Goal: Browse casually: Explore the website without a specific task or goal

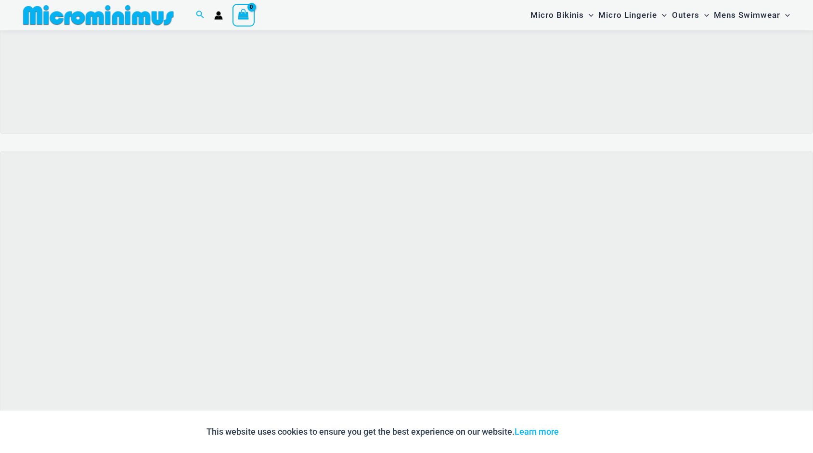
scroll to position [378, 0]
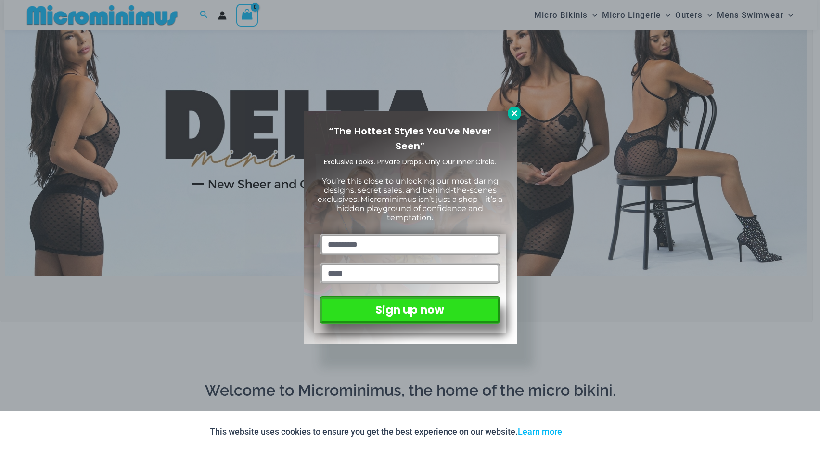
click at [513, 115] on icon at bounding box center [514, 113] width 9 height 9
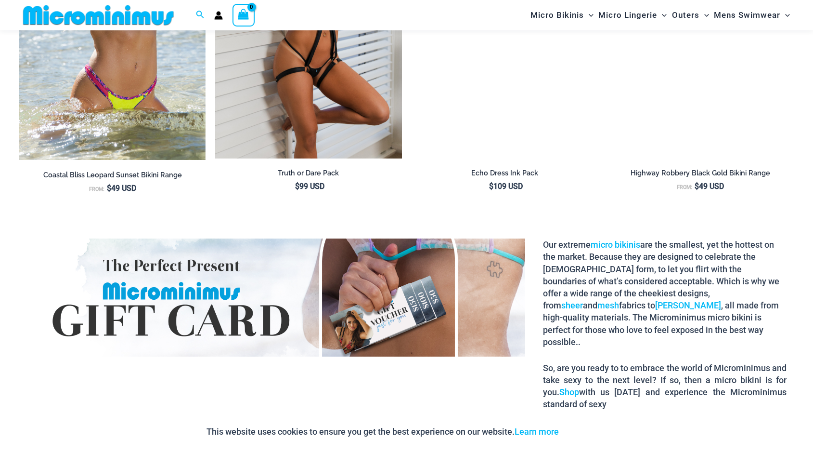
scroll to position [1383, 0]
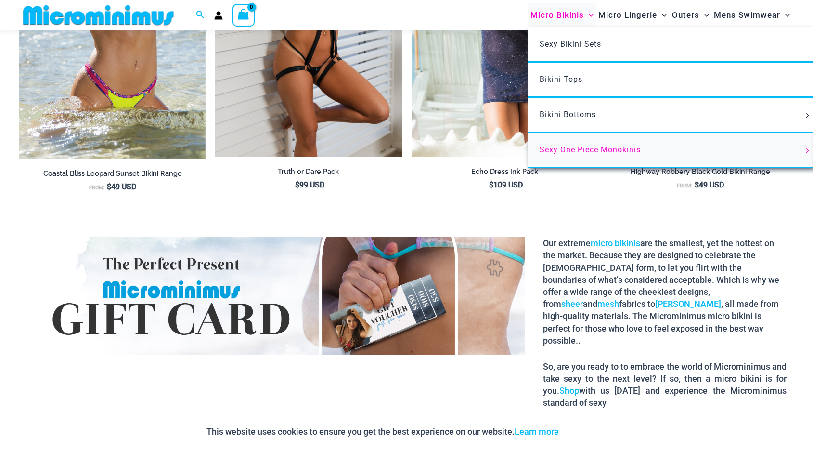
click at [583, 149] on span "Sexy One Piece Monokinis" at bounding box center [590, 149] width 101 height 9
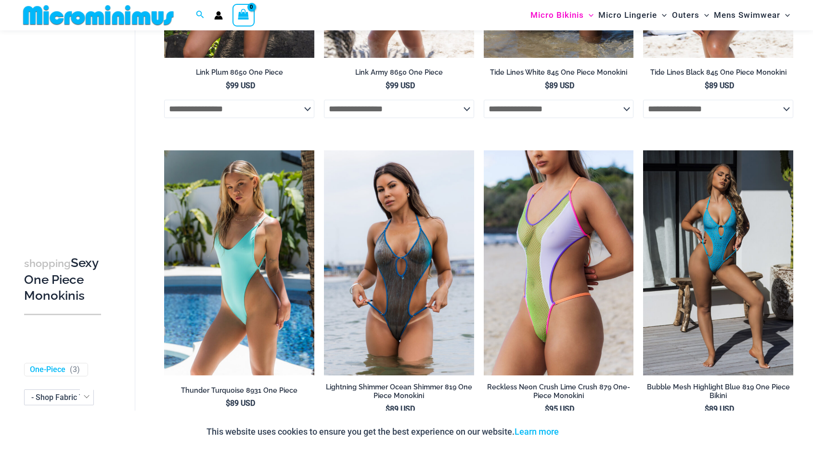
scroll to position [1246, 0]
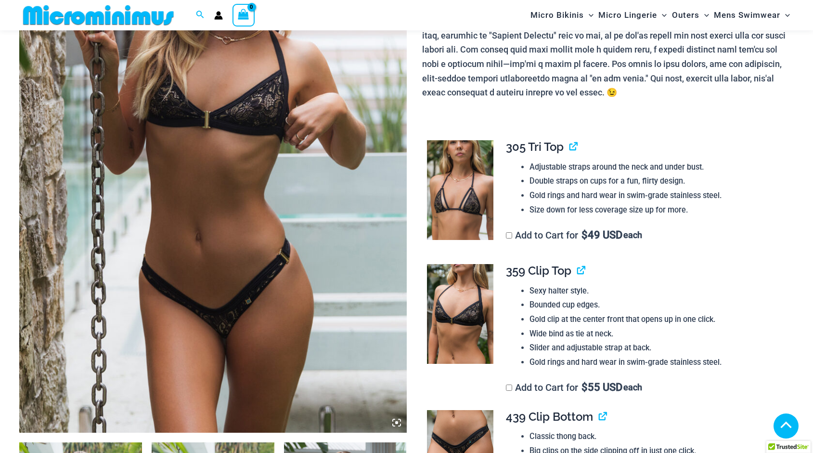
scroll to position [236, 0]
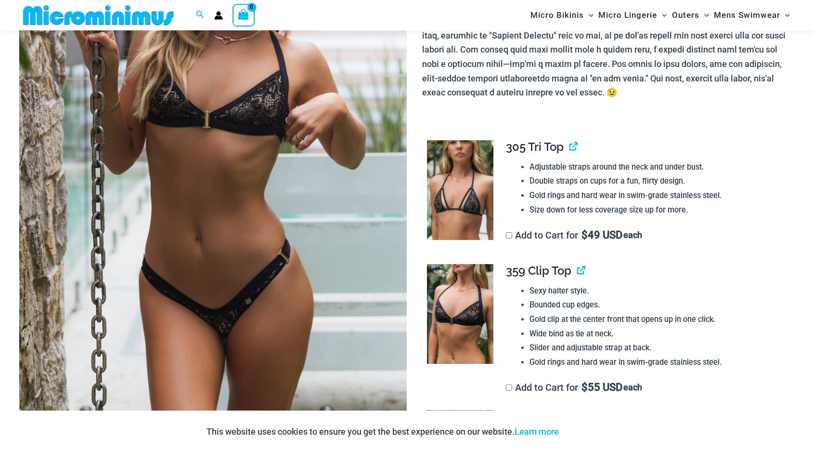
click at [252, 152] on img at bounding box center [213, 141] width 388 height 581
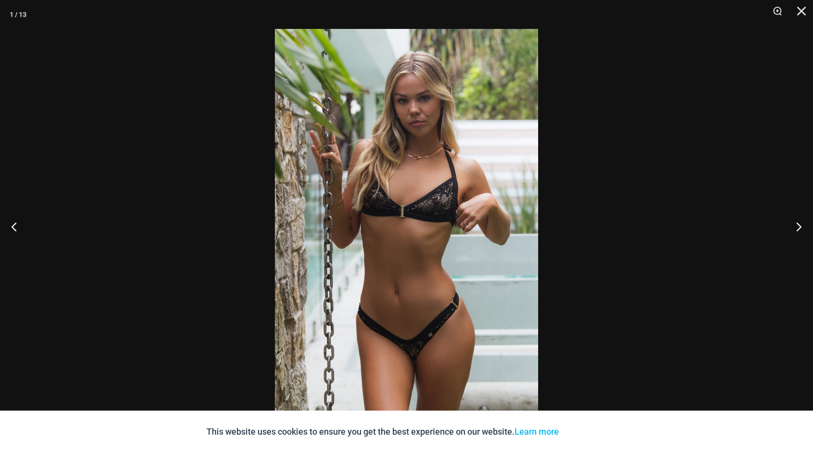
click at [444, 147] on img at bounding box center [406, 226] width 263 height 395
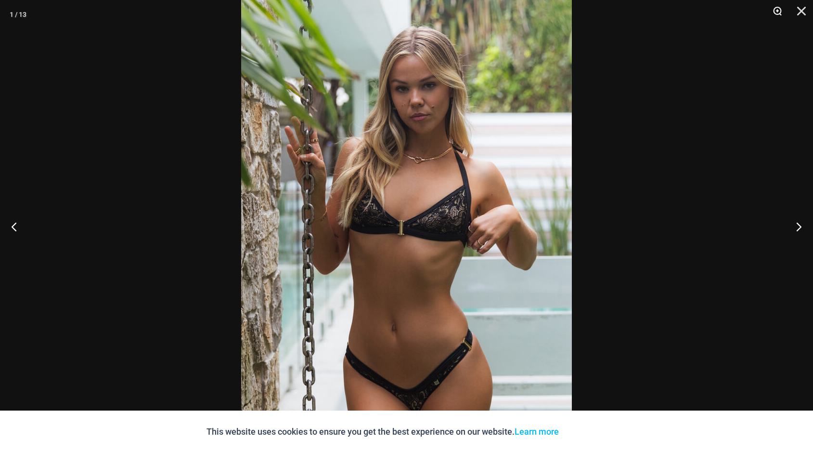
click at [778, 11] on button "Zoom" at bounding box center [774, 14] width 24 height 29
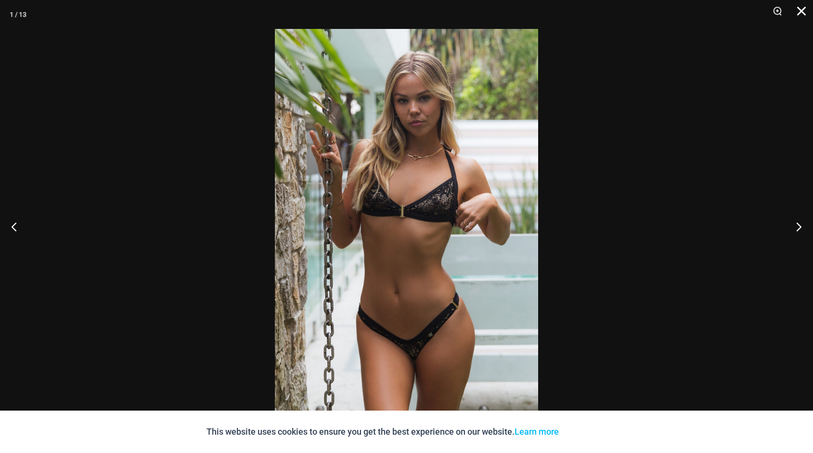
click at [799, 12] on button "Close" at bounding box center [798, 14] width 24 height 29
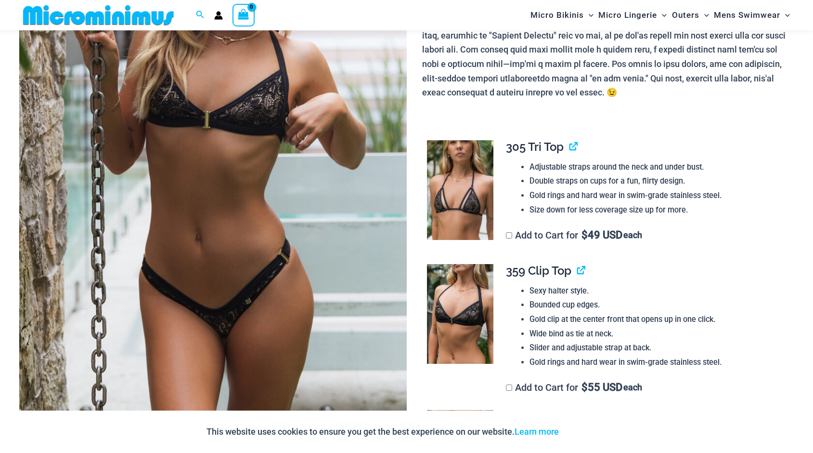
click at [325, 176] on img at bounding box center [213, 141] width 388 height 581
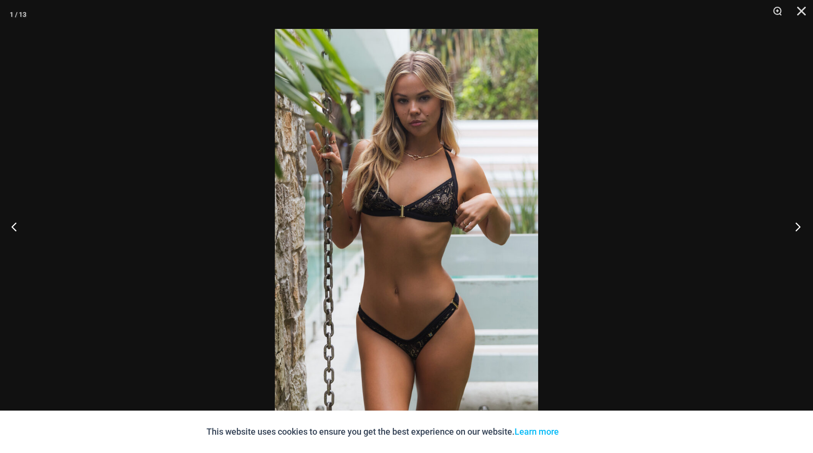
click at [799, 224] on button "Next" at bounding box center [795, 226] width 36 height 48
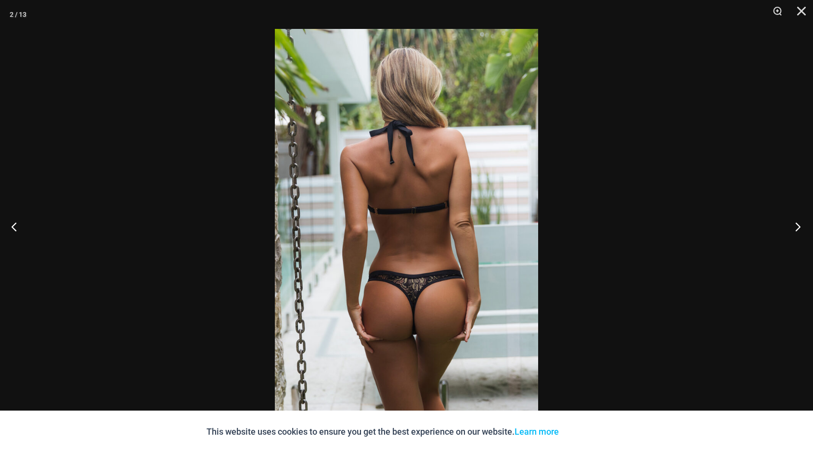
click at [799, 224] on button "Next" at bounding box center [795, 226] width 36 height 48
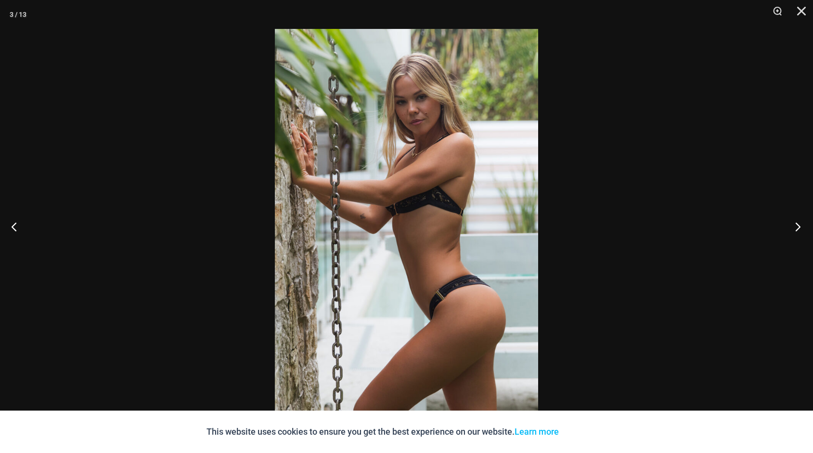
click at [799, 224] on button "Next" at bounding box center [795, 226] width 36 height 48
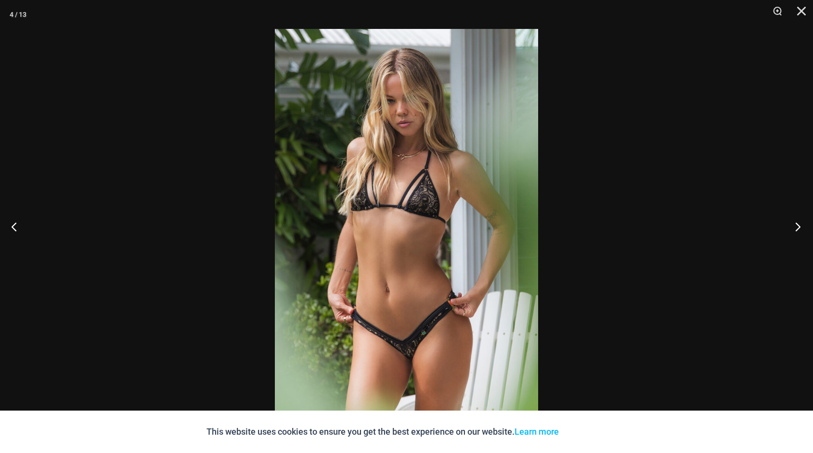
click at [799, 224] on button "Next" at bounding box center [795, 226] width 36 height 48
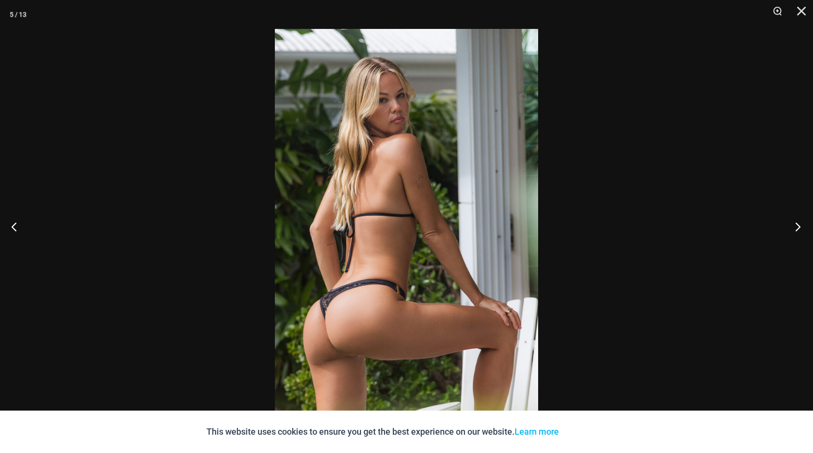
click at [799, 224] on button "Next" at bounding box center [795, 226] width 36 height 48
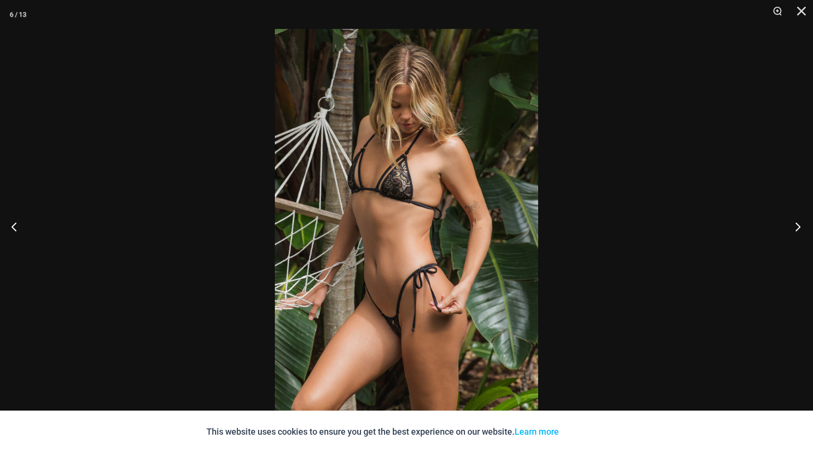
click at [799, 224] on button "Next" at bounding box center [795, 226] width 36 height 48
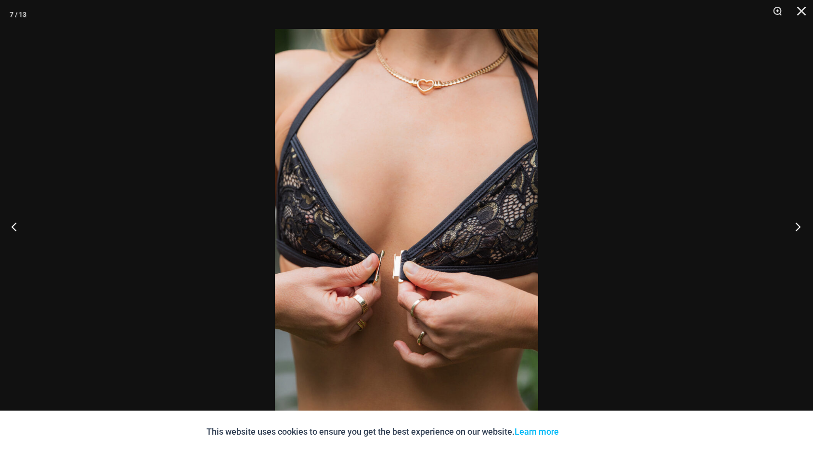
click at [799, 224] on button "Next" at bounding box center [795, 226] width 36 height 48
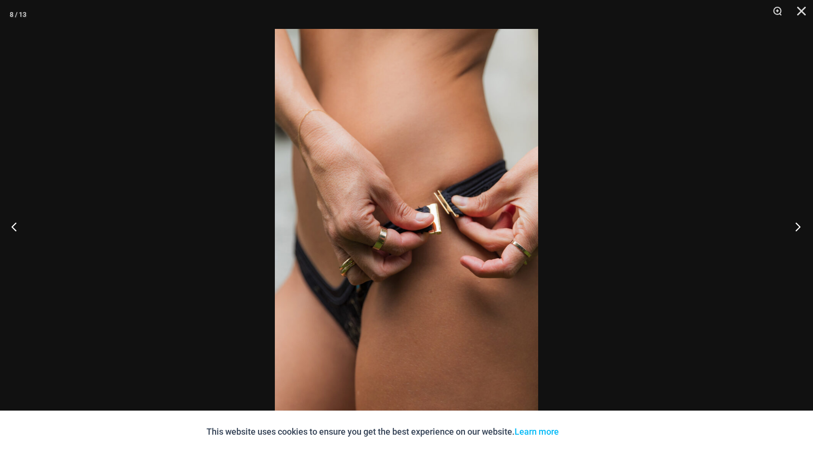
click at [799, 224] on button "Next" at bounding box center [795, 226] width 36 height 48
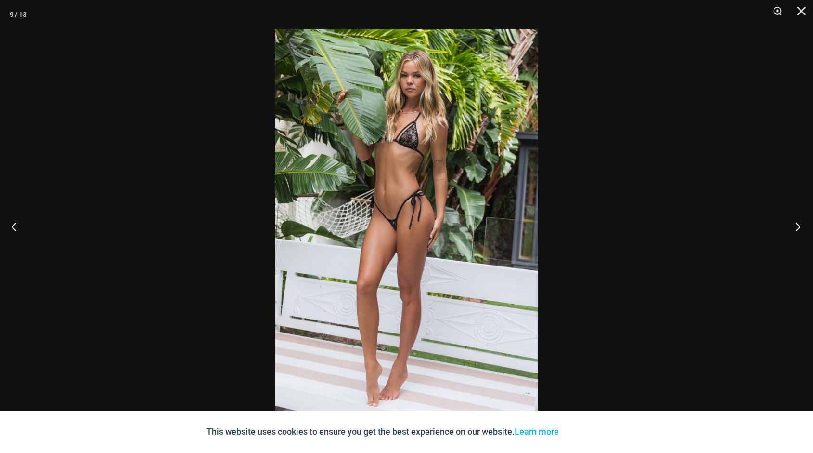
click at [799, 224] on button "Next" at bounding box center [795, 226] width 36 height 48
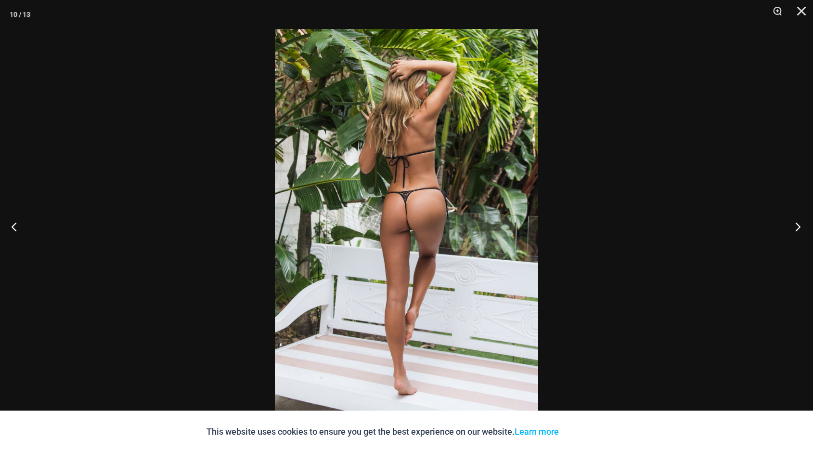
click at [799, 224] on button "Next" at bounding box center [795, 226] width 36 height 48
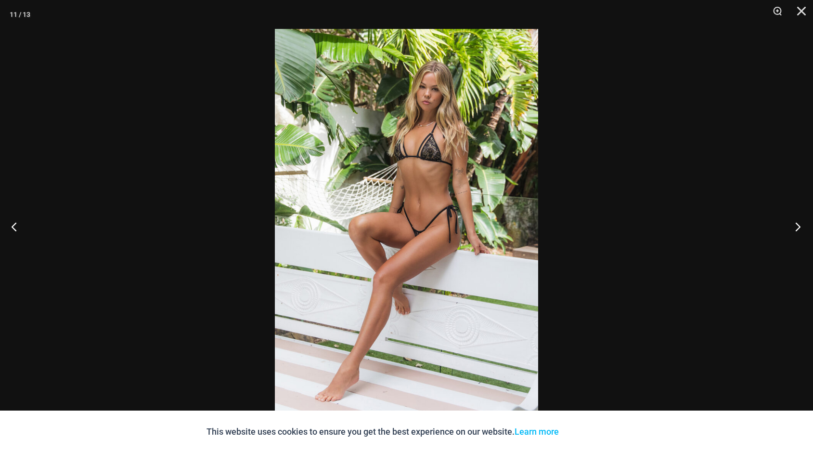
click at [799, 224] on button "Next" at bounding box center [795, 226] width 36 height 48
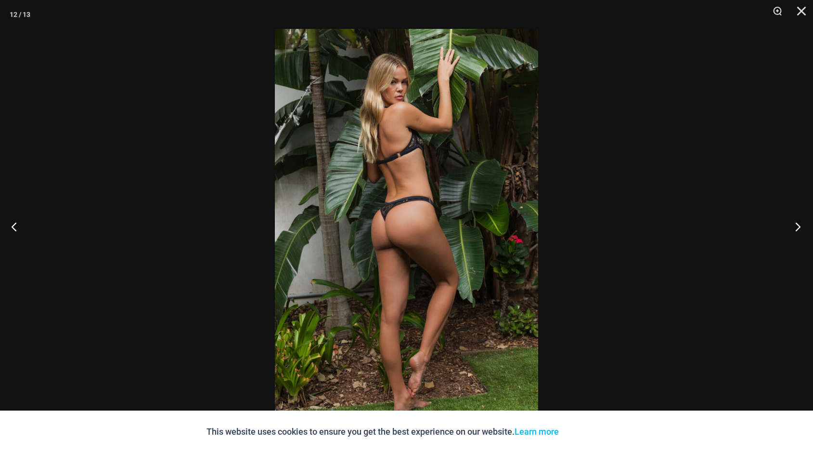
click at [799, 224] on button "Next" at bounding box center [795, 226] width 36 height 48
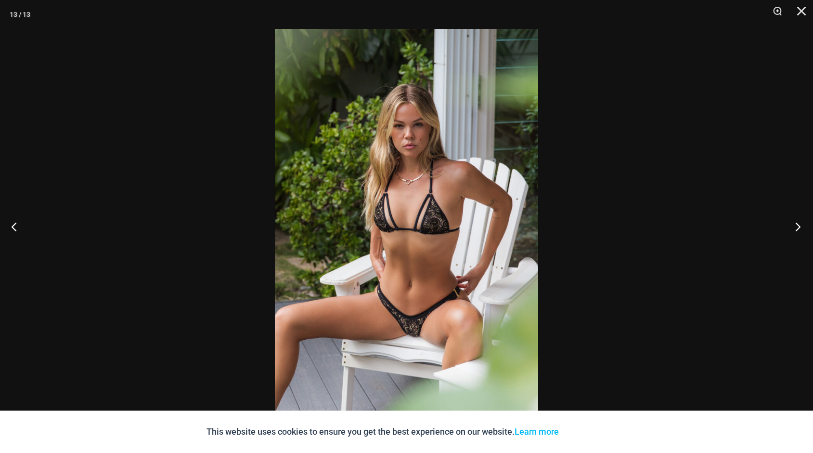
click at [799, 224] on button "Next" at bounding box center [795, 226] width 36 height 48
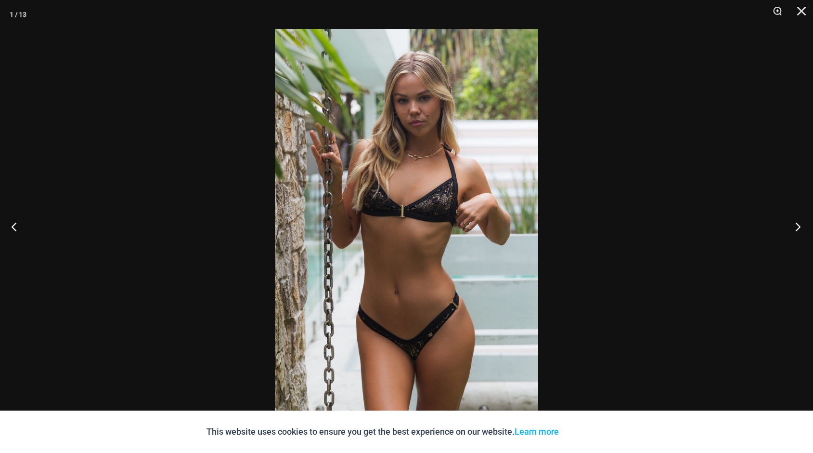
click at [799, 224] on button "Next" at bounding box center [795, 226] width 36 height 48
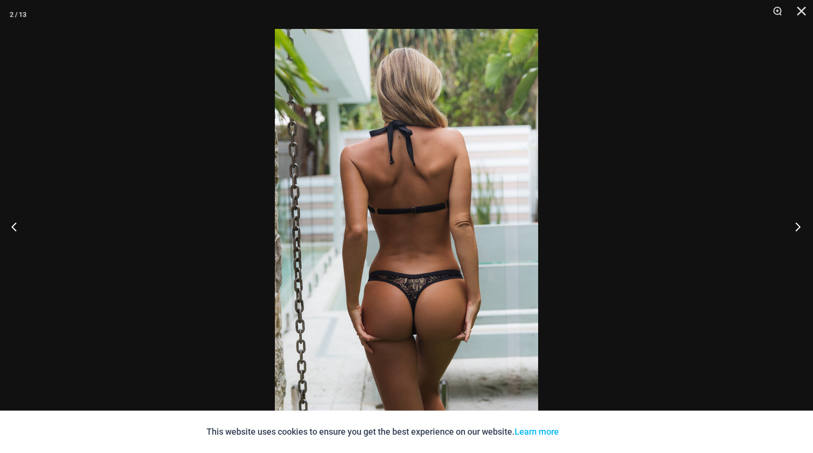
click at [799, 224] on button "Next" at bounding box center [795, 226] width 36 height 48
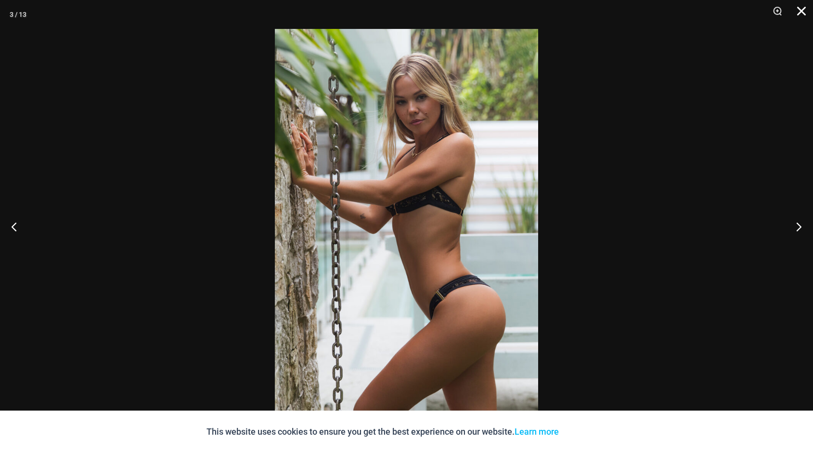
click at [802, 10] on button "Close" at bounding box center [798, 14] width 24 height 29
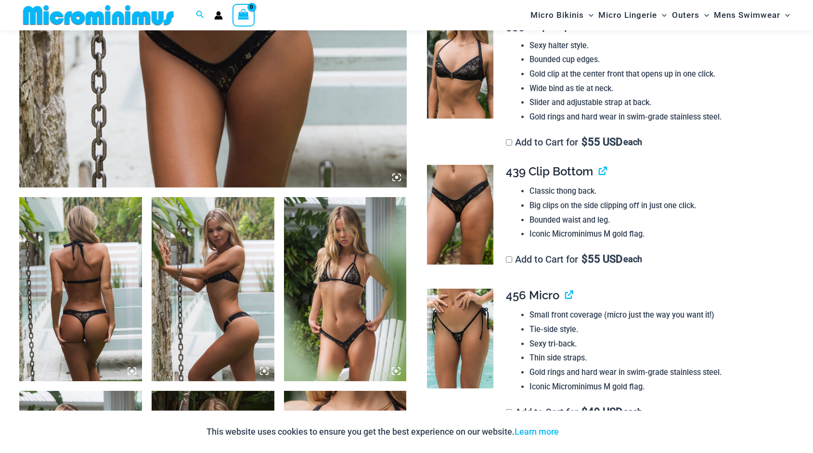
scroll to position [482, 0]
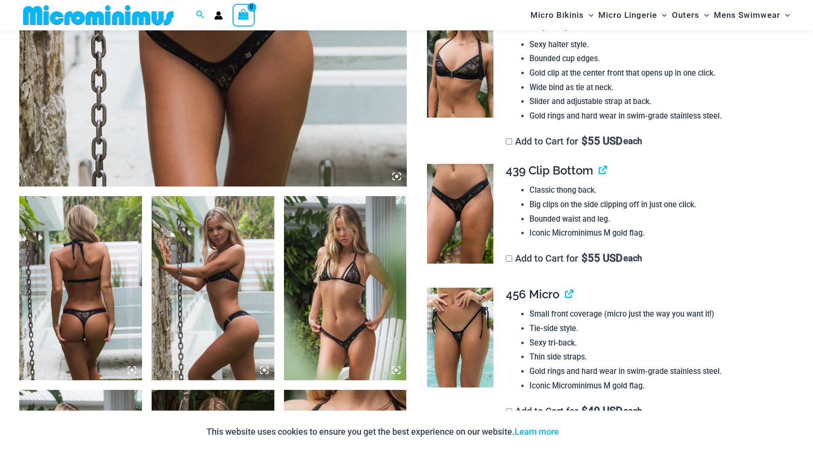
click at [471, 309] on img at bounding box center [460, 337] width 66 height 100
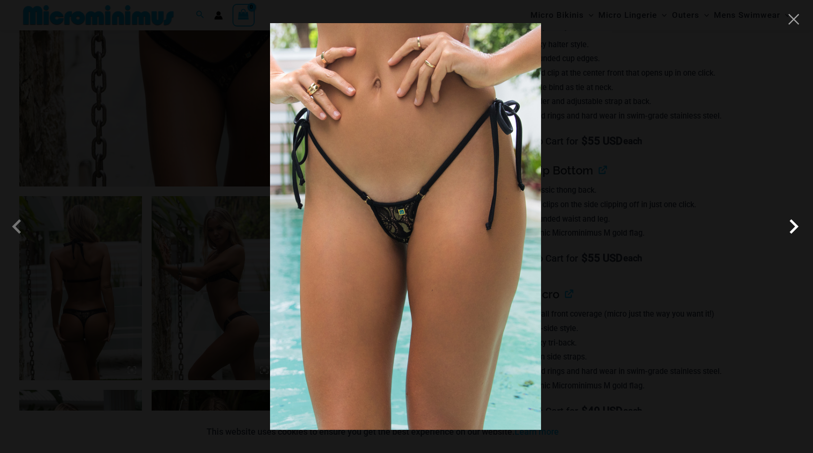
click at [794, 231] on span at bounding box center [793, 226] width 29 height 29
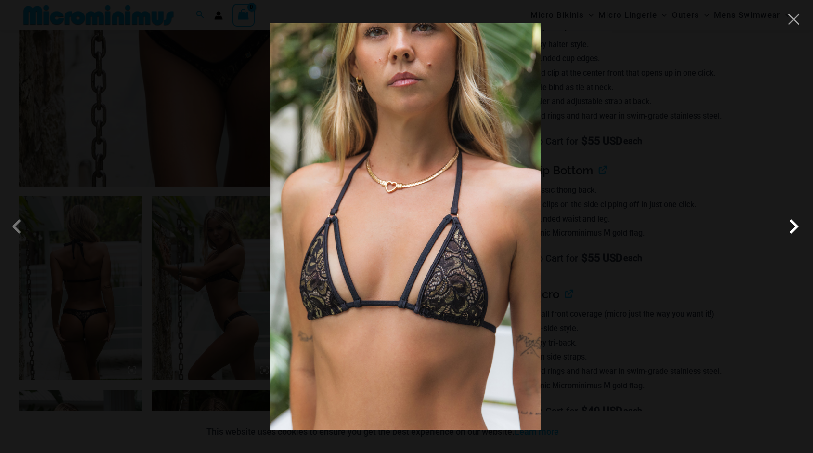
click at [794, 231] on span at bounding box center [793, 226] width 29 height 29
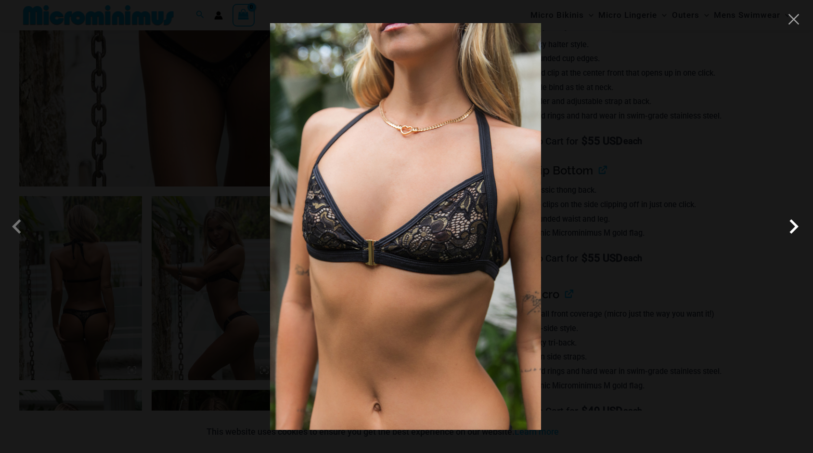
click at [794, 231] on span at bounding box center [793, 226] width 29 height 29
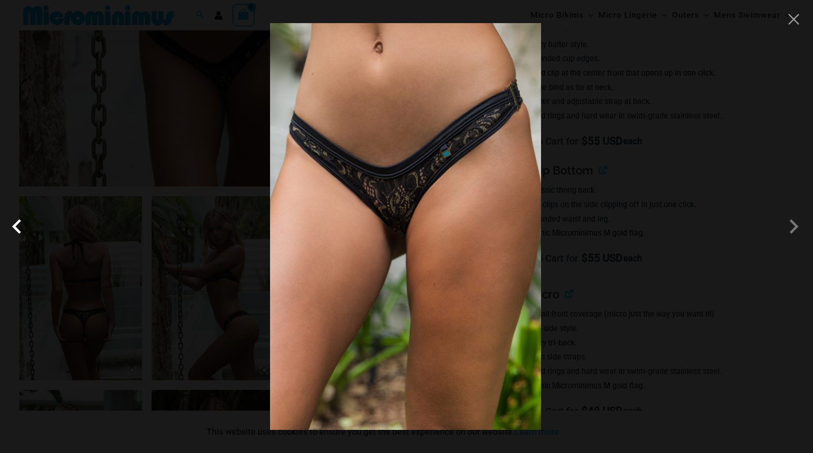
click at [19, 230] on span at bounding box center [19, 226] width 29 height 29
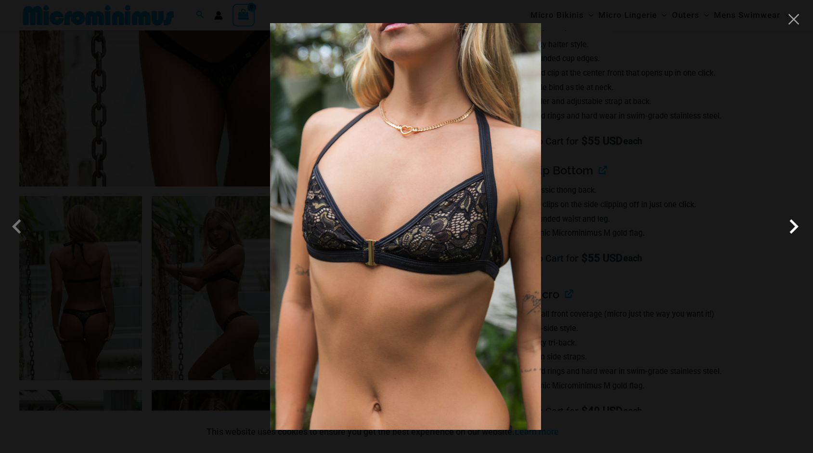
click at [794, 227] on span at bounding box center [793, 226] width 29 height 29
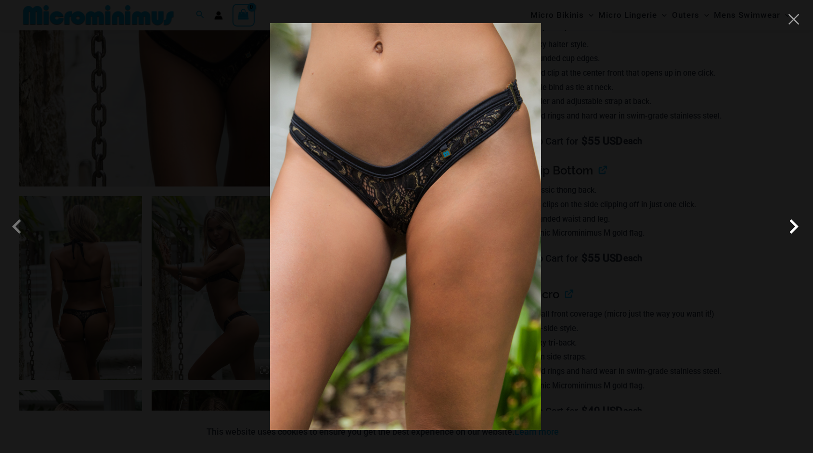
click at [794, 227] on span at bounding box center [793, 226] width 29 height 29
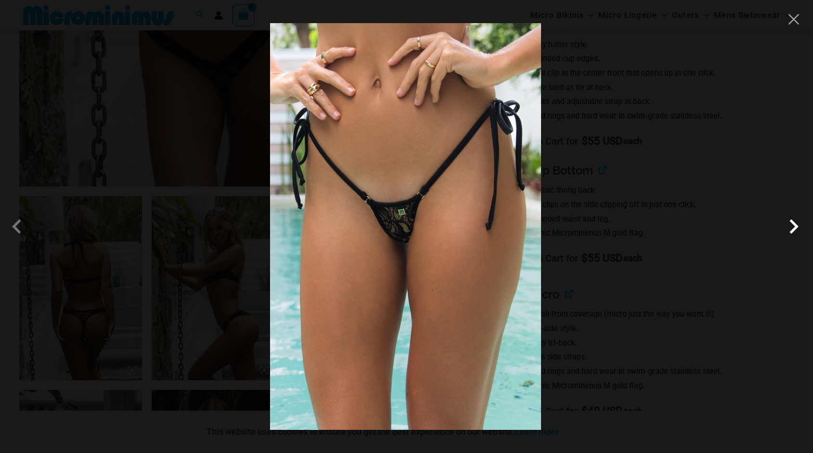
click at [794, 227] on span at bounding box center [793, 226] width 29 height 29
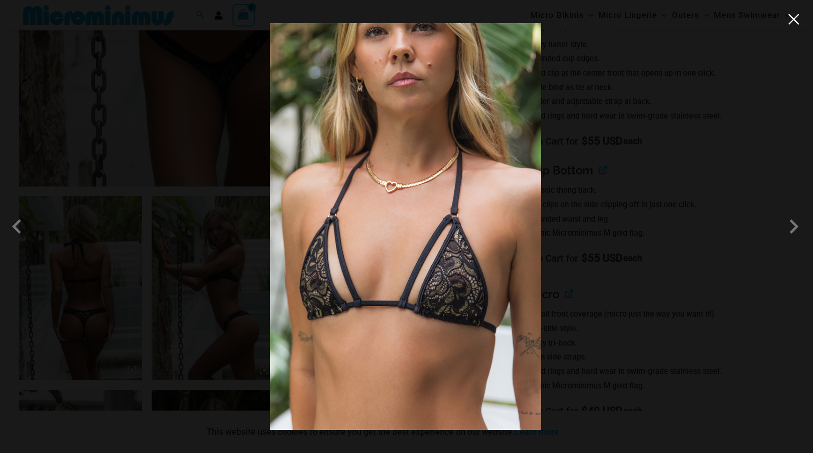
click at [795, 19] on button "Close" at bounding box center [794, 19] width 14 height 14
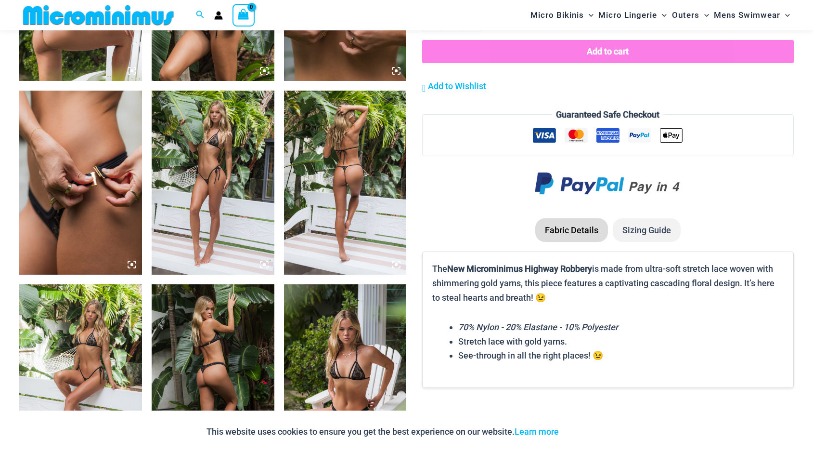
scroll to position [976, 0]
click at [351, 187] on img at bounding box center [345, 182] width 123 height 184
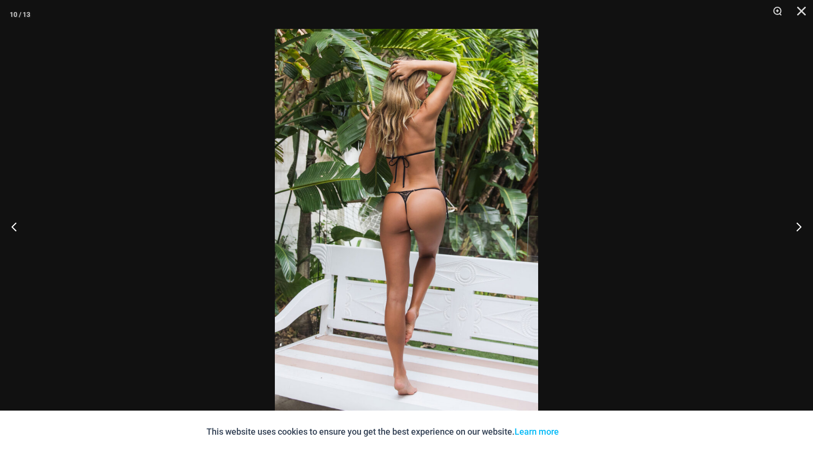
click at [390, 190] on img at bounding box center [406, 226] width 263 height 395
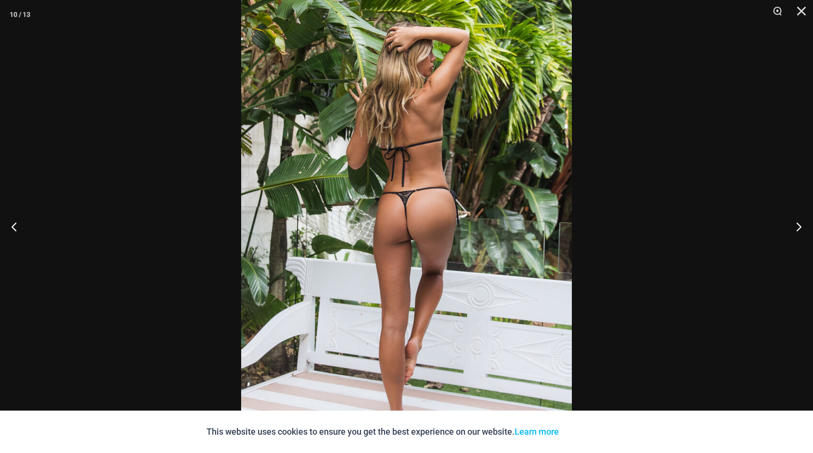
click at [390, 190] on img at bounding box center [406, 235] width 331 height 496
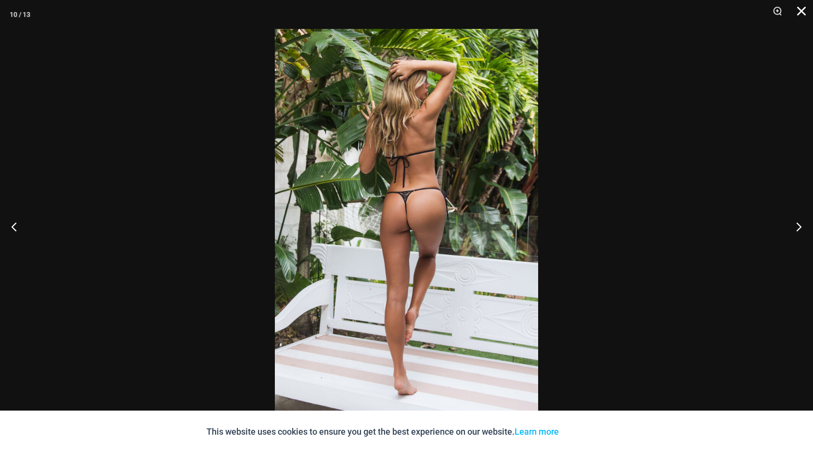
click at [798, 9] on button "Close" at bounding box center [798, 14] width 24 height 29
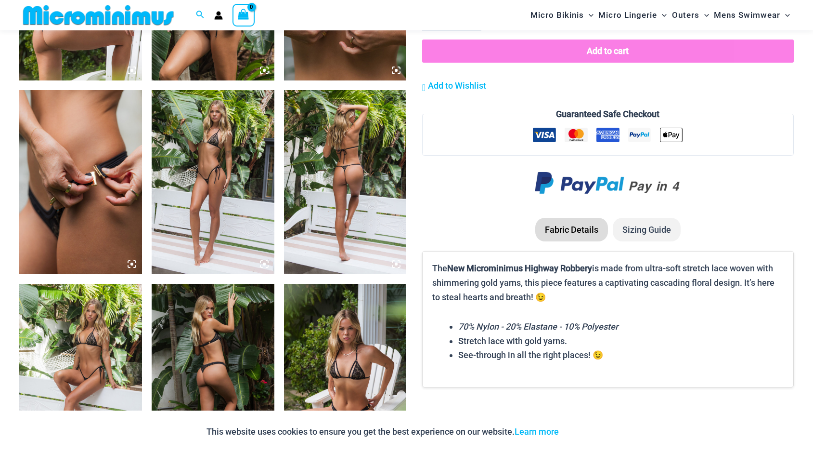
click at [113, 246] on img at bounding box center [80, 182] width 123 height 184
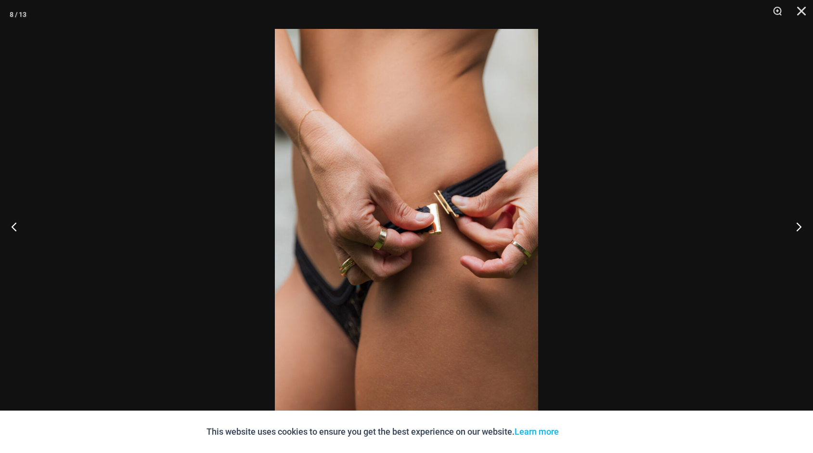
click at [347, 249] on img at bounding box center [406, 226] width 263 height 395
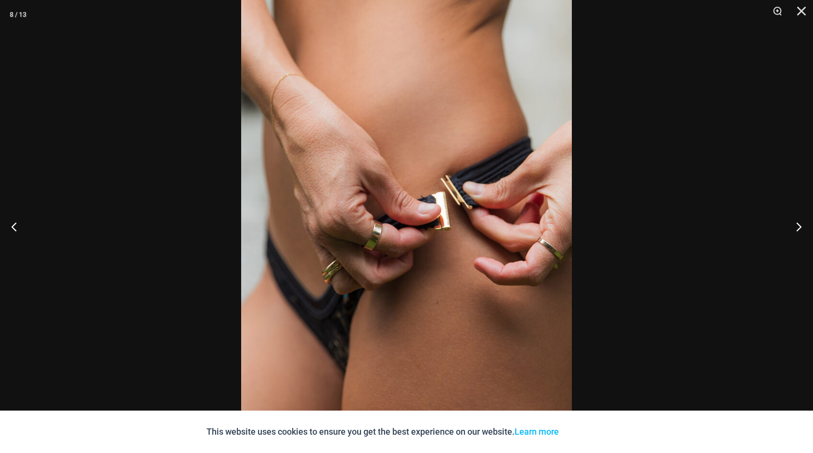
click at [347, 249] on img at bounding box center [406, 221] width 331 height 496
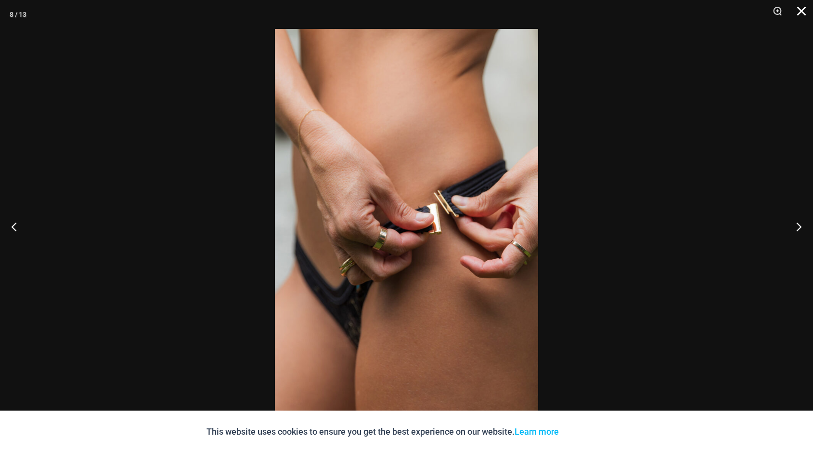
click at [804, 11] on button "Close" at bounding box center [798, 14] width 24 height 29
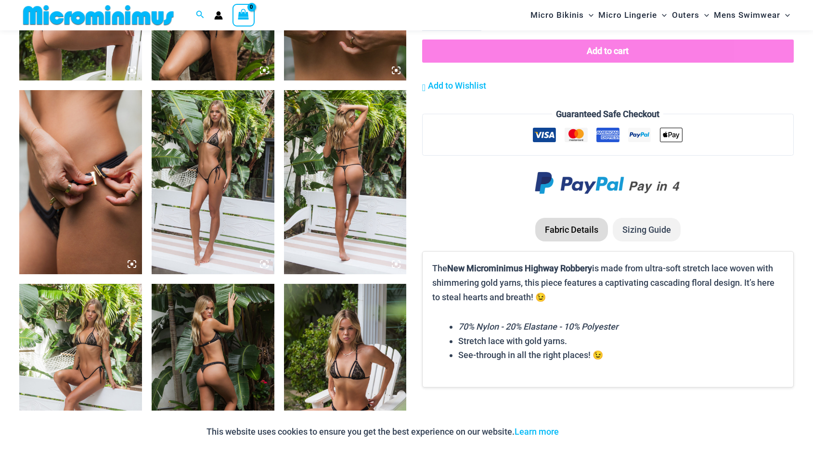
click at [132, 262] on icon at bounding box center [131, 263] width 3 height 3
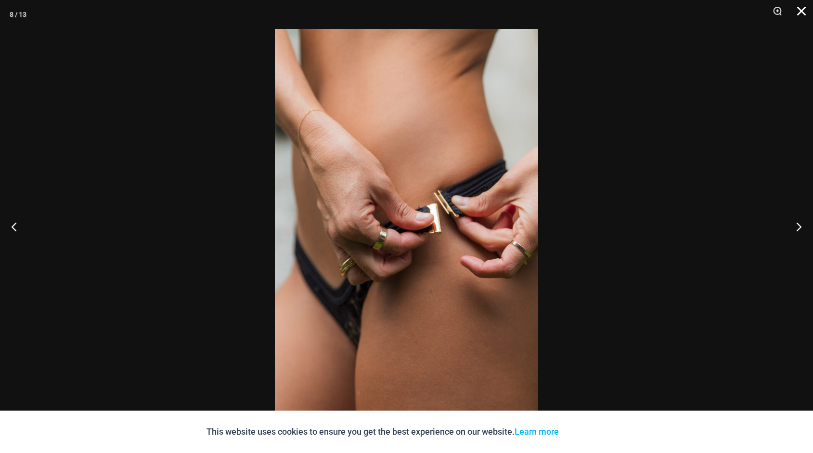
click at [799, 8] on button "Close" at bounding box center [798, 14] width 24 height 29
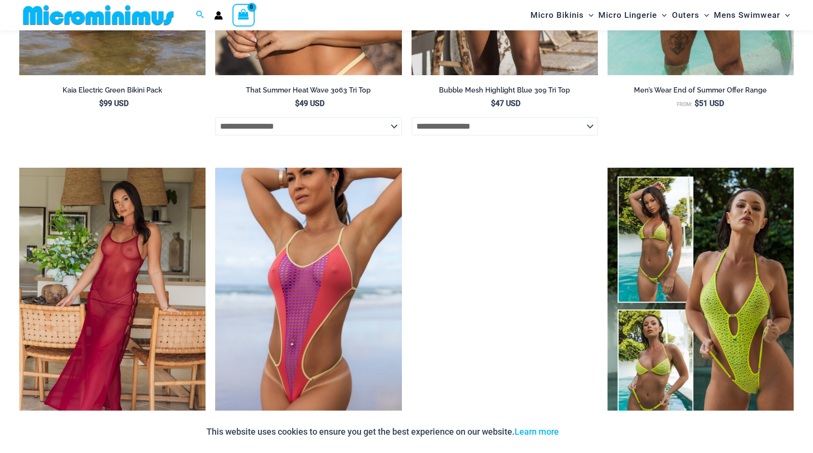
scroll to position [2445, 0]
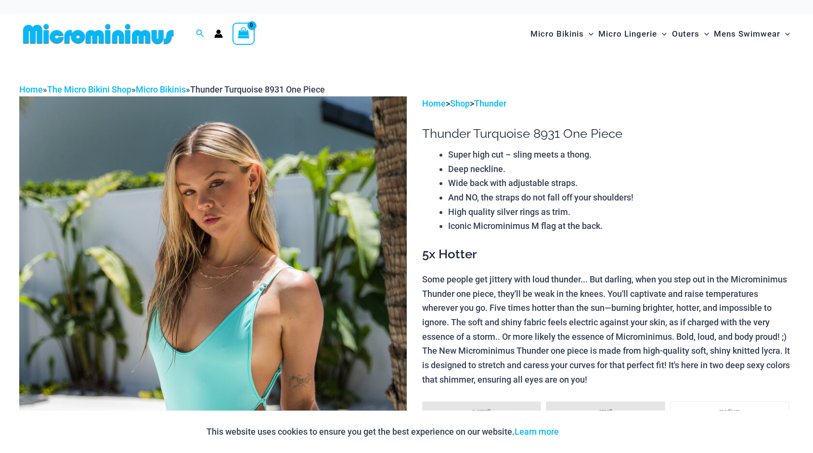
click at [278, 195] on img at bounding box center [213, 386] width 388 height 581
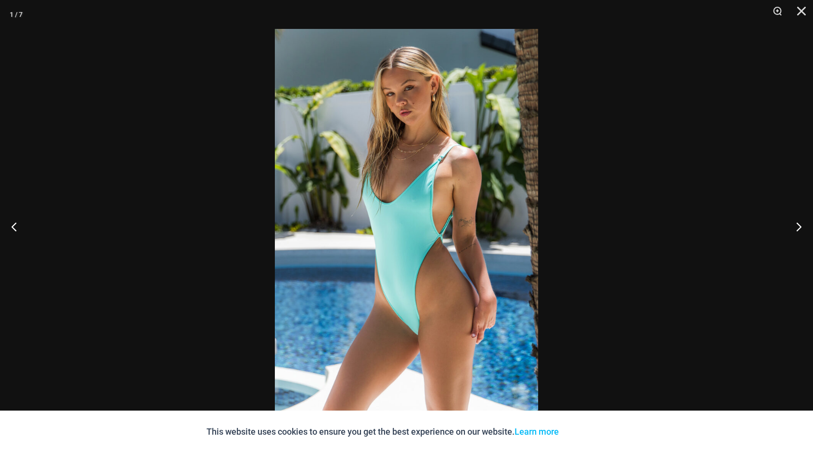
click at [397, 204] on img at bounding box center [406, 226] width 263 height 395
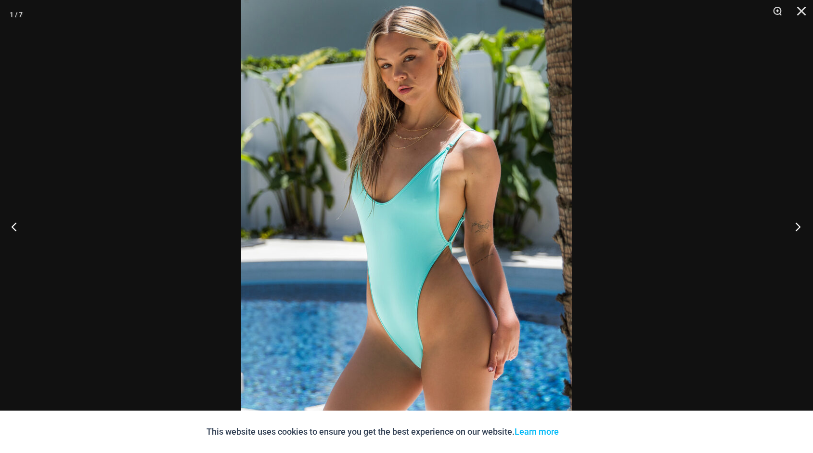
click at [797, 226] on button "Next" at bounding box center [795, 226] width 36 height 48
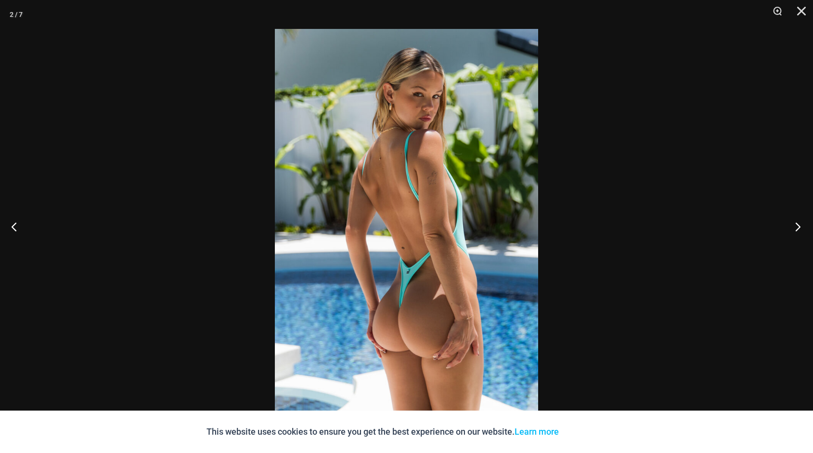
click at [798, 225] on button "Next" at bounding box center [795, 226] width 36 height 48
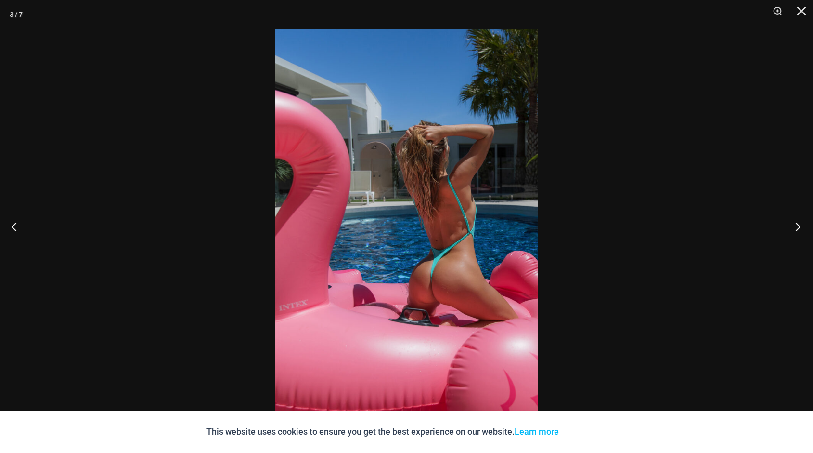
click at [798, 225] on button "Next" at bounding box center [795, 226] width 36 height 48
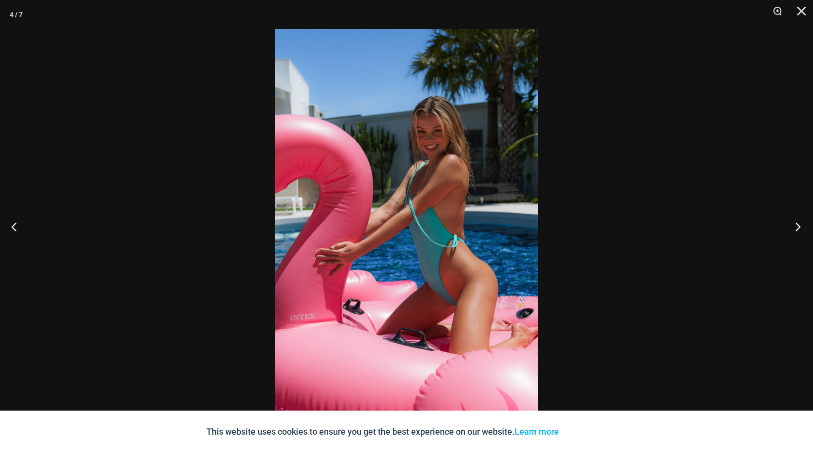
click at [798, 225] on button "Next" at bounding box center [795, 226] width 36 height 48
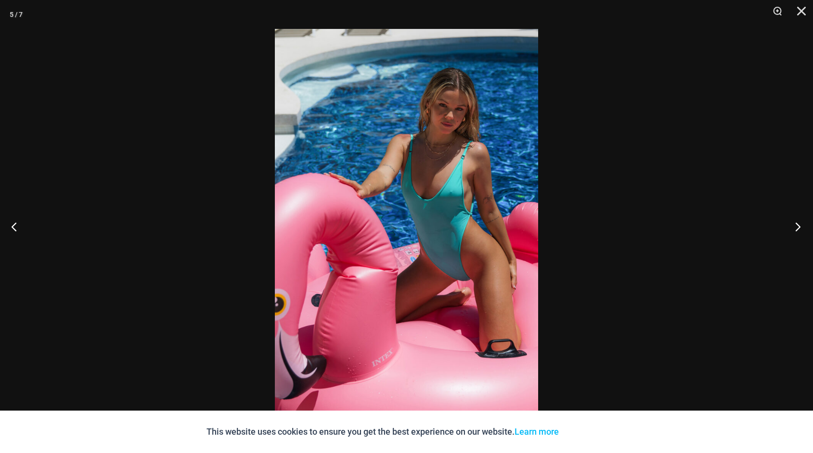
click at [798, 225] on button "Next" at bounding box center [795, 226] width 36 height 48
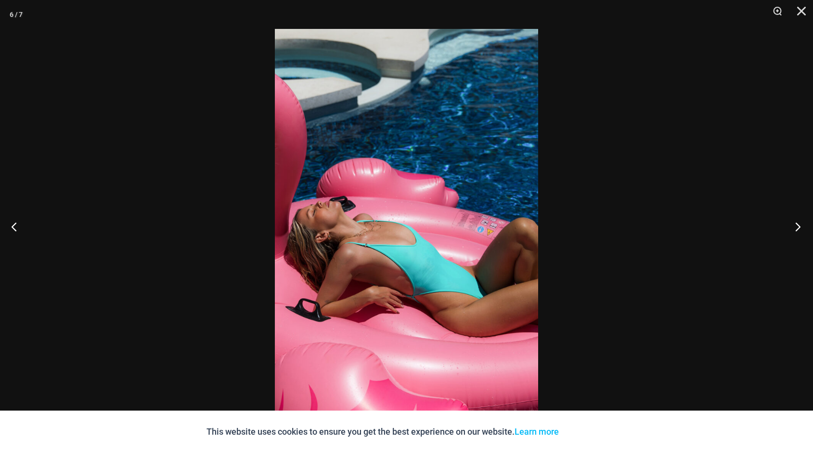
click at [798, 225] on button "Next" at bounding box center [795, 226] width 36 height 48
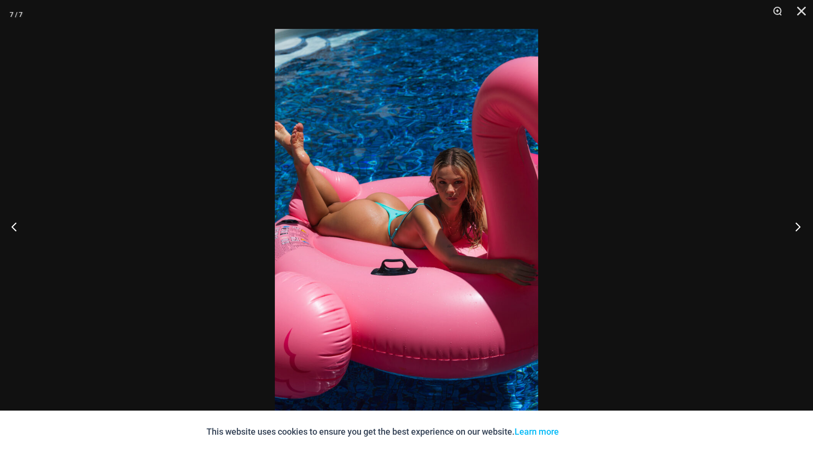
click at [798, 226] on button "Next" at bounding box center [795, 226] width 36 height 48
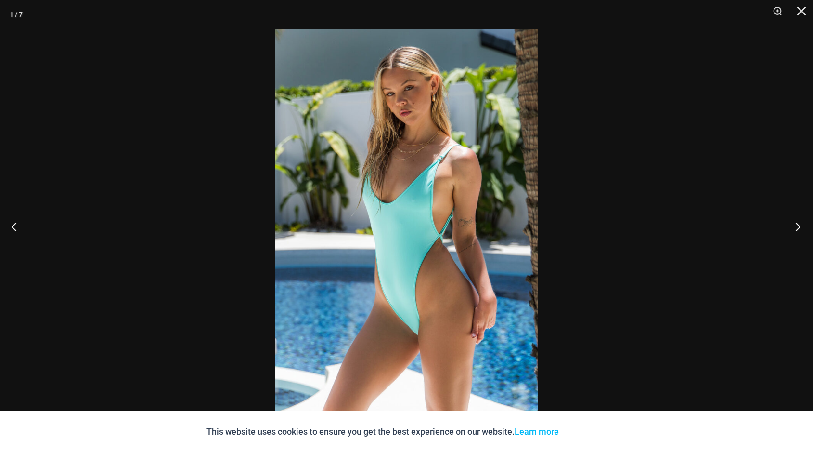
click at [798, 226] on button "Next" at bounding box center [795, 226] width 36 height 48
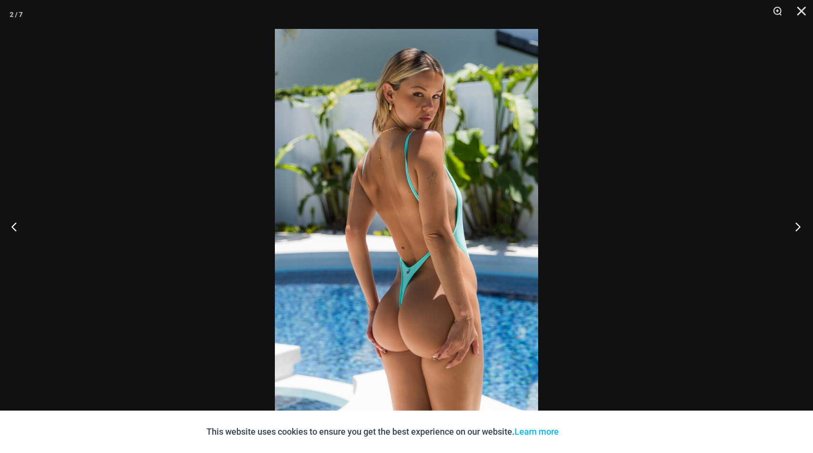
click at [798, 226] on button "Next" at bounding box center [795, 226] width 36 height 48
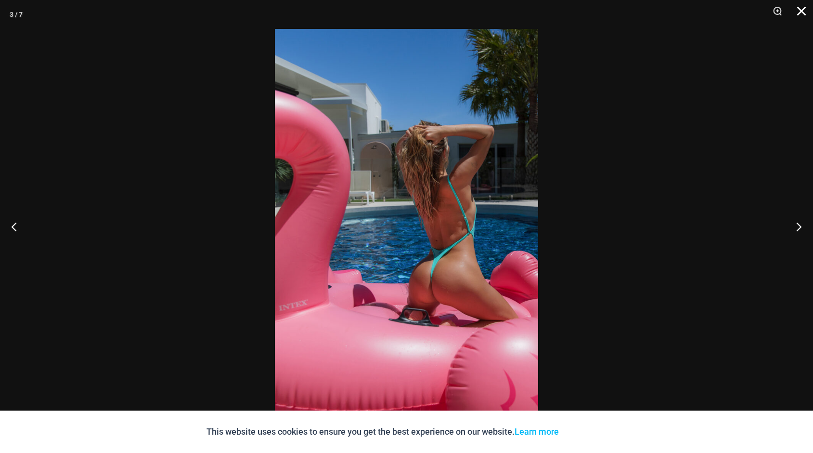
click at [801, 14] on button "Close" at bounding box center [798, 14] width 24 height 29
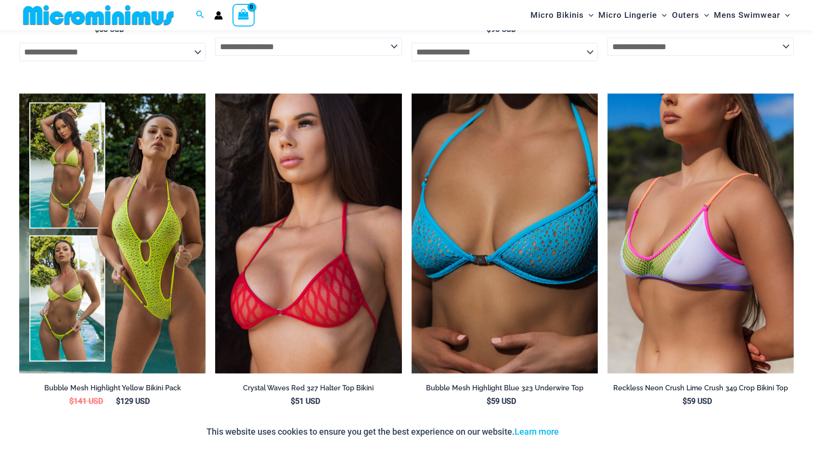
scroll to position [1382, 0]
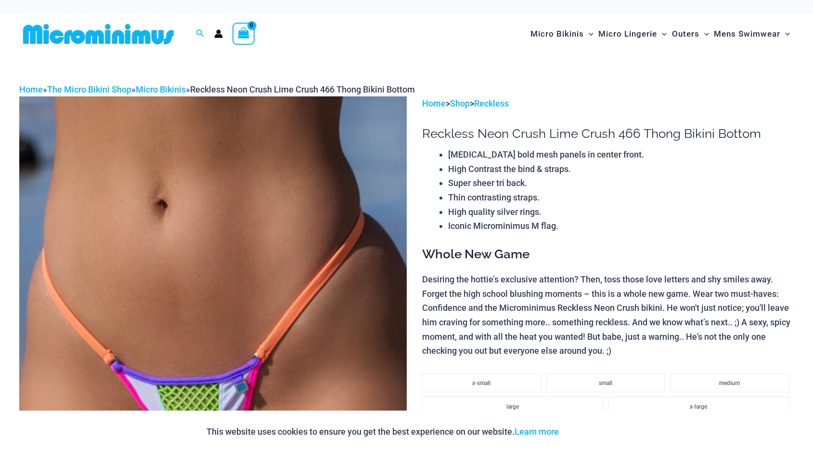
click at [133, 40] on img at bounding box center [98, 34] width 158 height 22
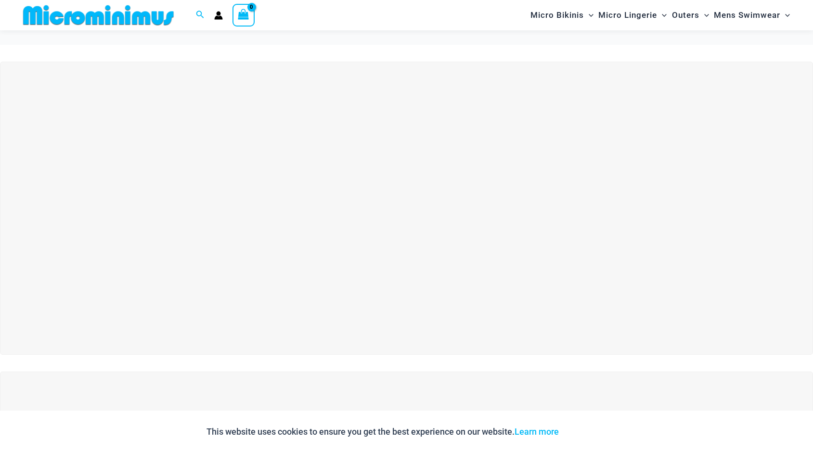
scroll to position [4448, 0]
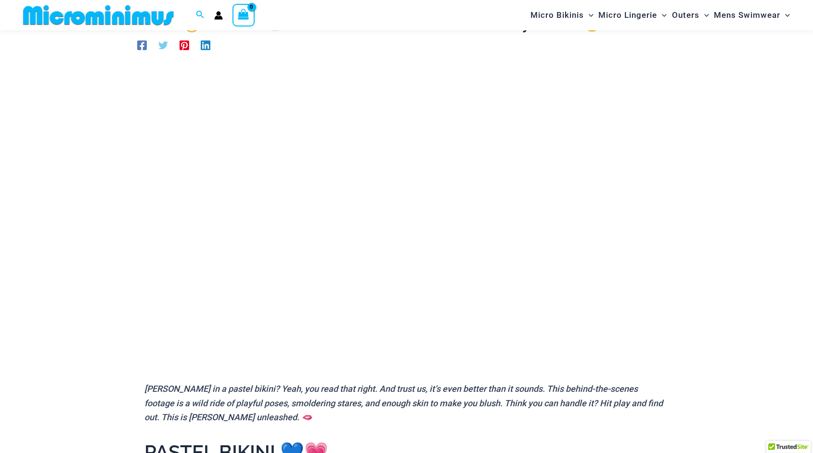
scroll to position [65, 0]
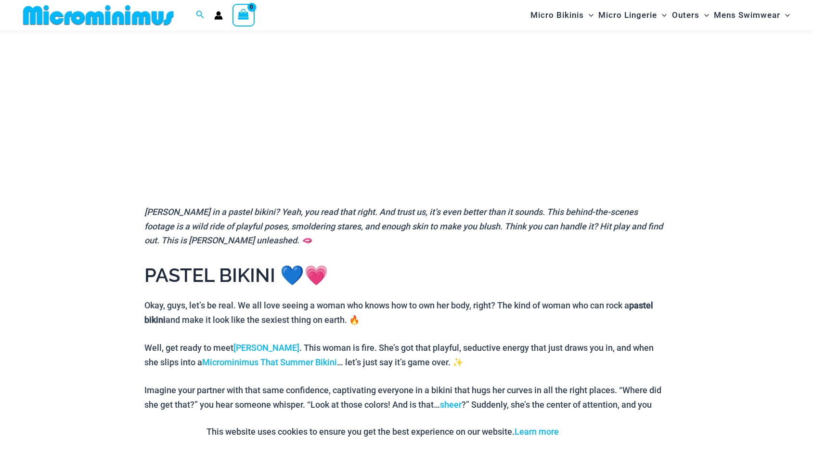
scroll to position [243, 0]
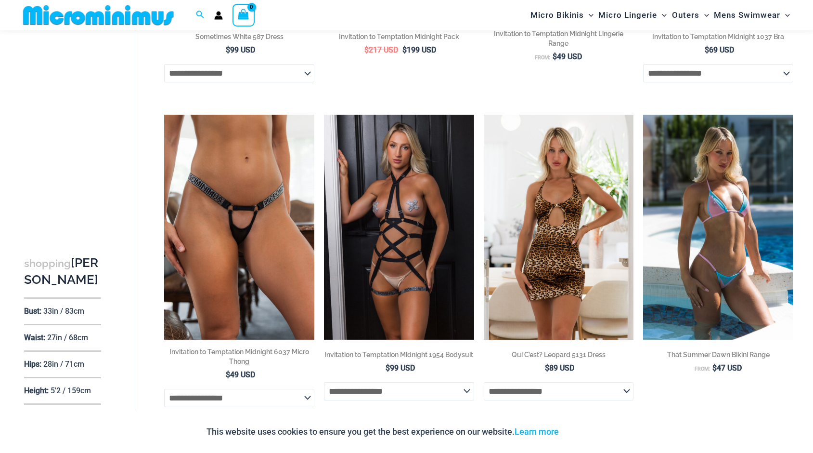
scroll to position [309, 0]
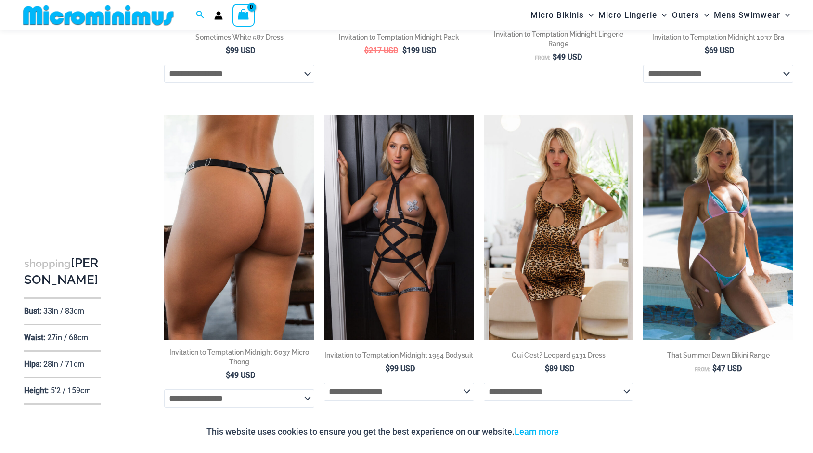
click at [252, 208] on img at bounding box center [239, 227] width 150 height 225
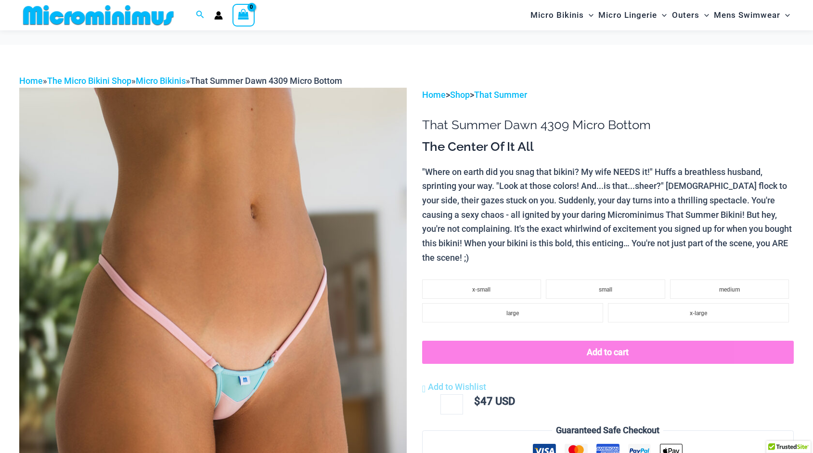
scroll to position [90, 0]
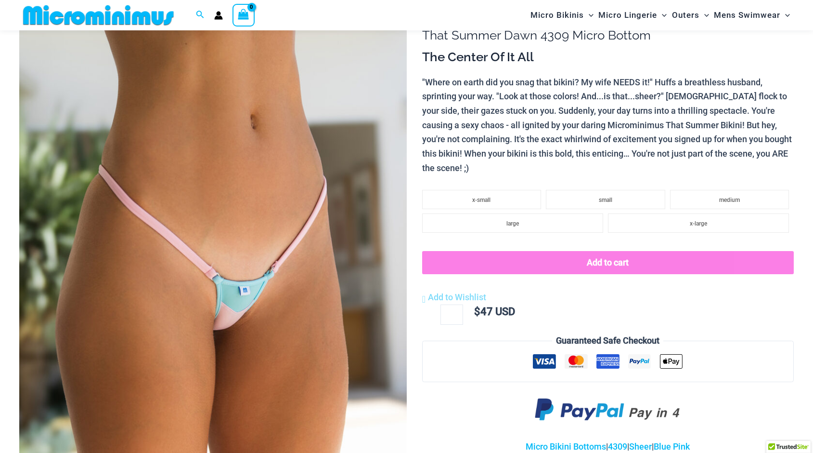
click at [363, 211] on img at bounding box center [213, 288] width 388 height 581
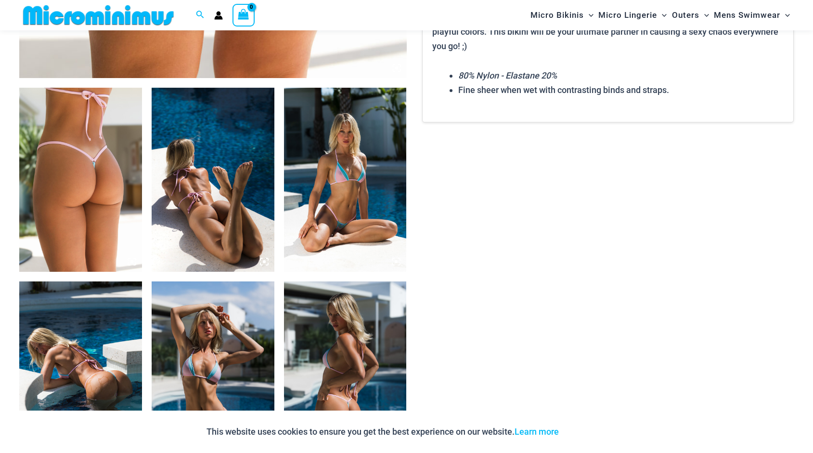
scroll to position [535, 0]
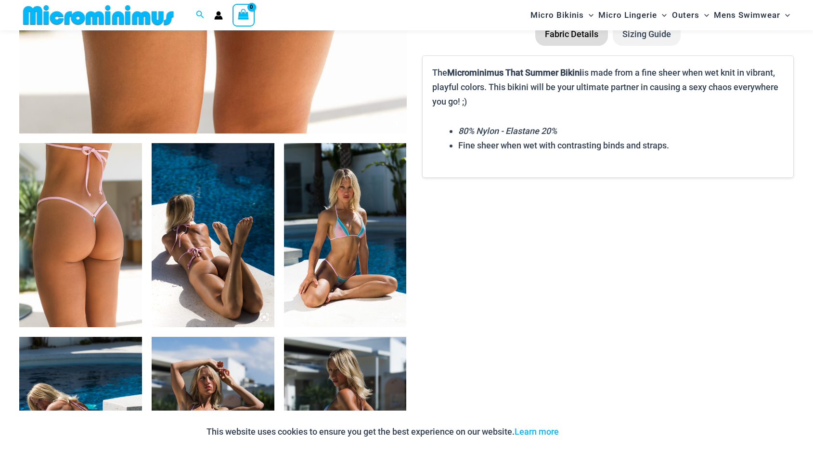
click at [122, 256] on img at bounding box center [80, 235] width 123 height 184
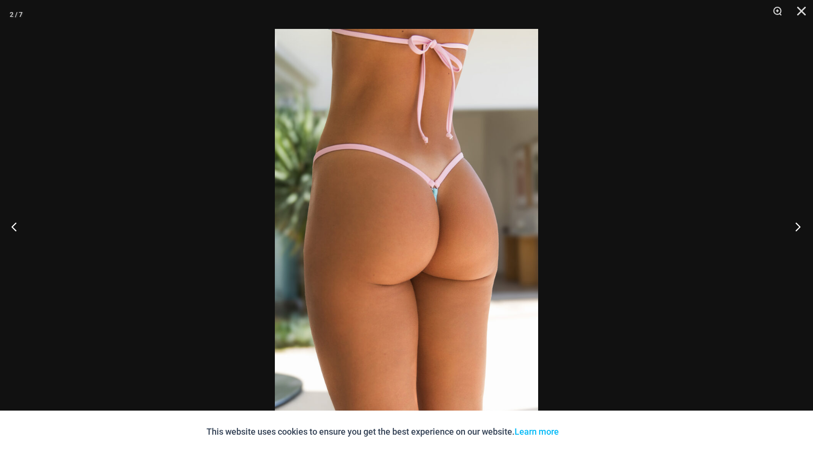
click at [799, 226] on button "Next" at bounding box center [795, 226] width 36 height 48
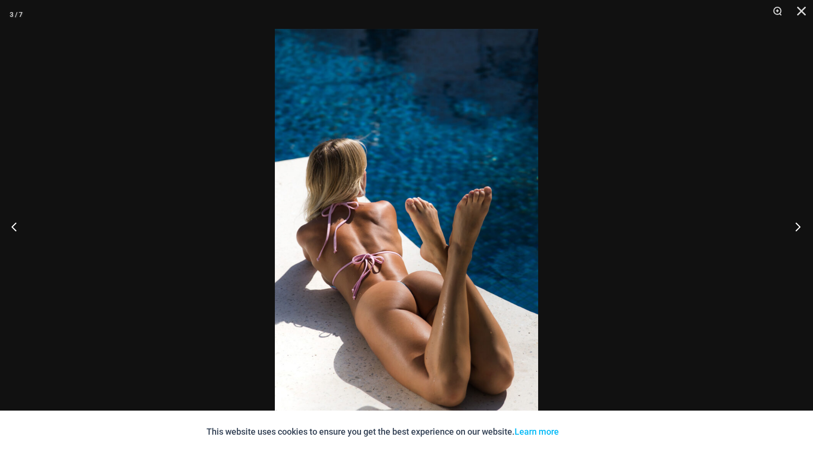
click at [799, 226] on button "Next" at bounding box center [795, 226] width 36 height 48
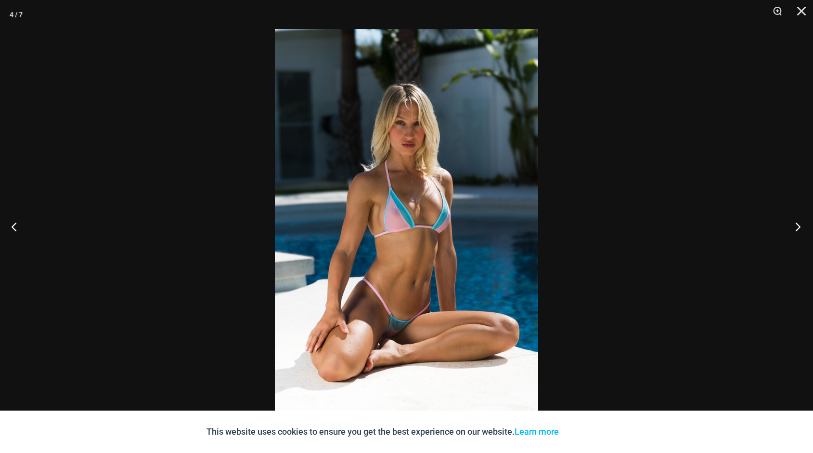
click at [799, 226] on button "Next" at bounding box center [795, 226] width 36 height 48
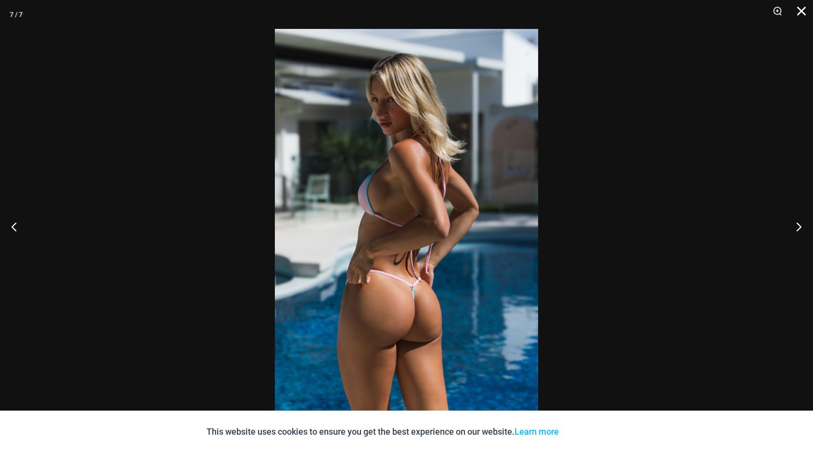
click at [799, 10] on button "Close" at bounding box center [798, 14] width 24 height 29
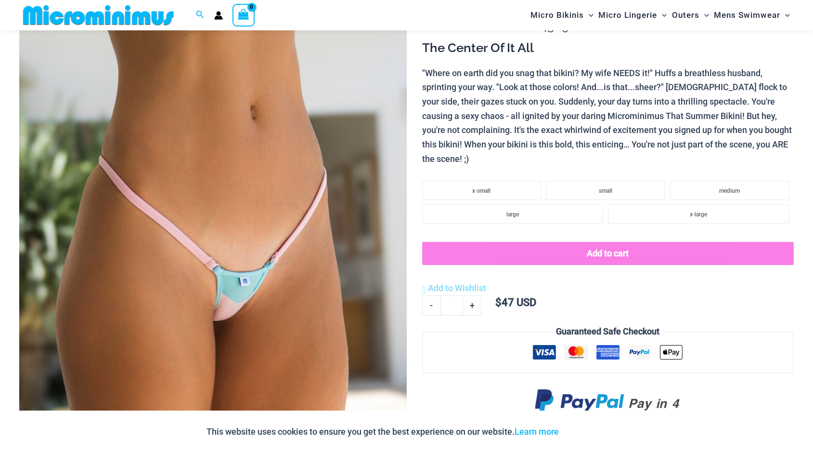
scroll to position [98, 0]
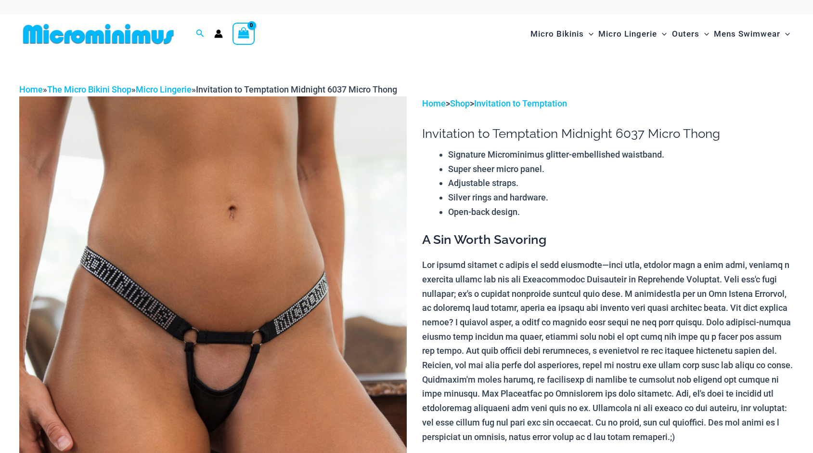
scroll to position [93, 0]
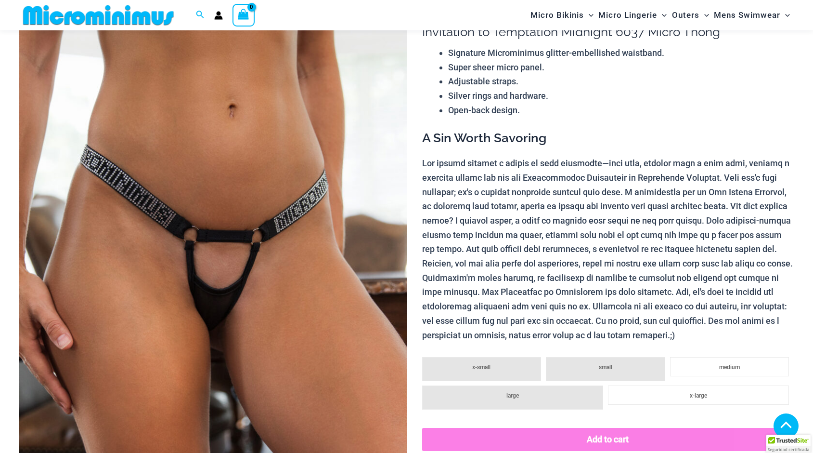
click at [284, 113] on img at bounding box center [213, 285] width 388 height 581
click at [195, 75] on img at bounding box center [213, 285] width 388 height 581
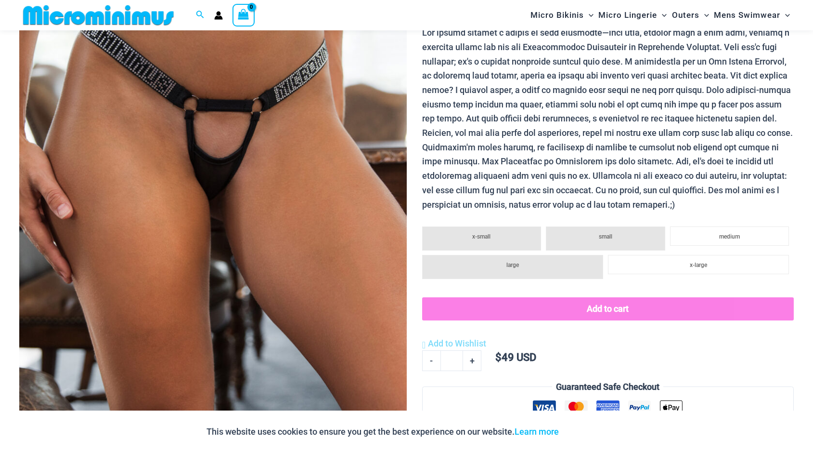
scroll to position [225, 0]
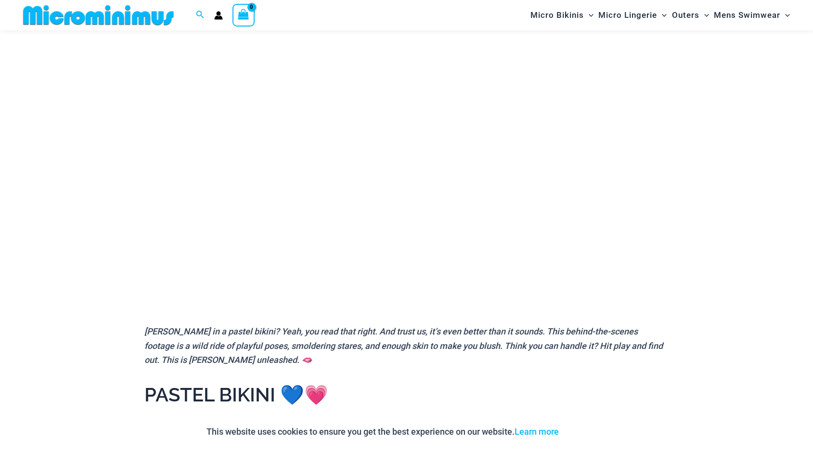
scroll to position [121, 0]
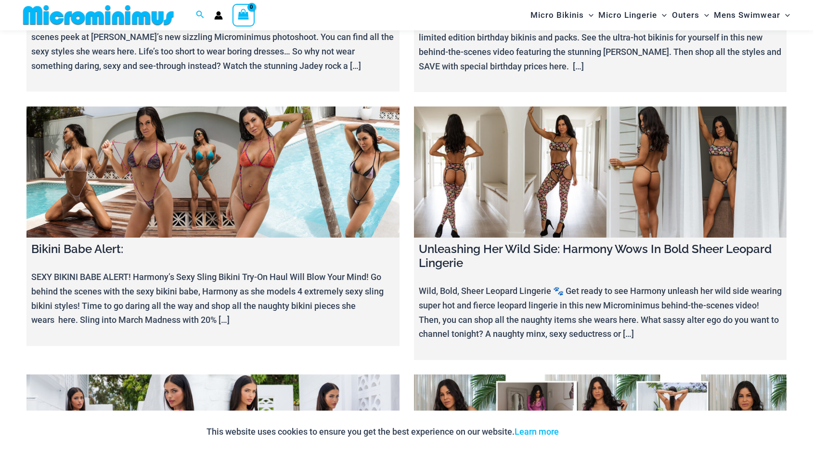
scroll to position [8353, 0]
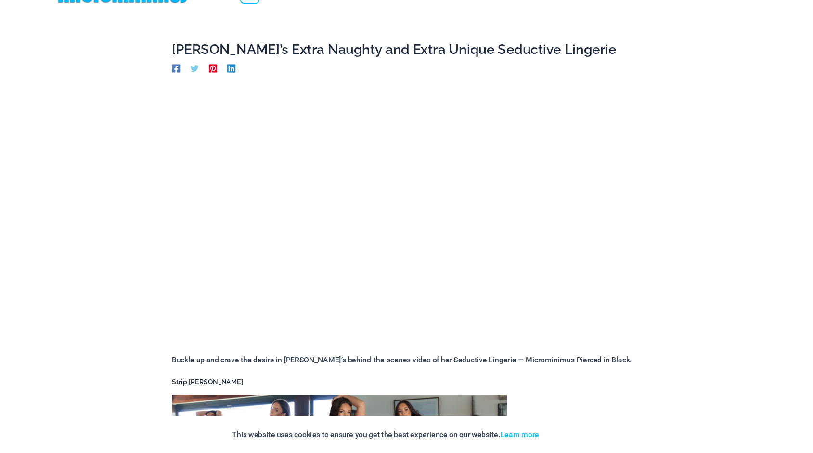
scroll to position [10, 0]
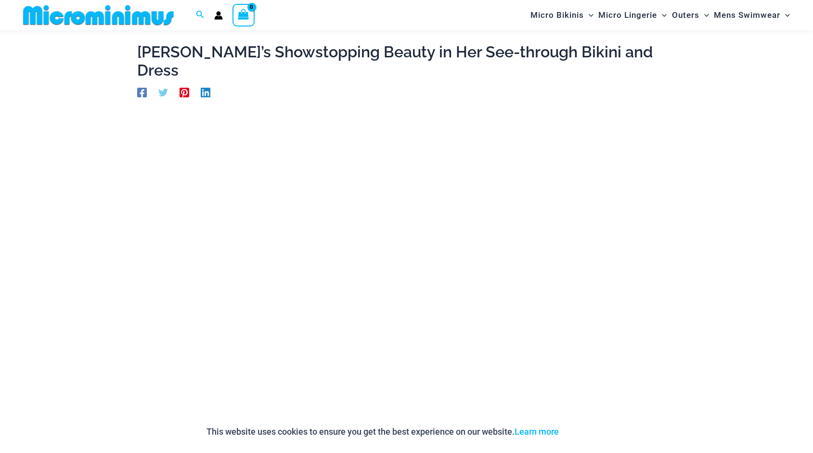
scroll to position [76, 0]
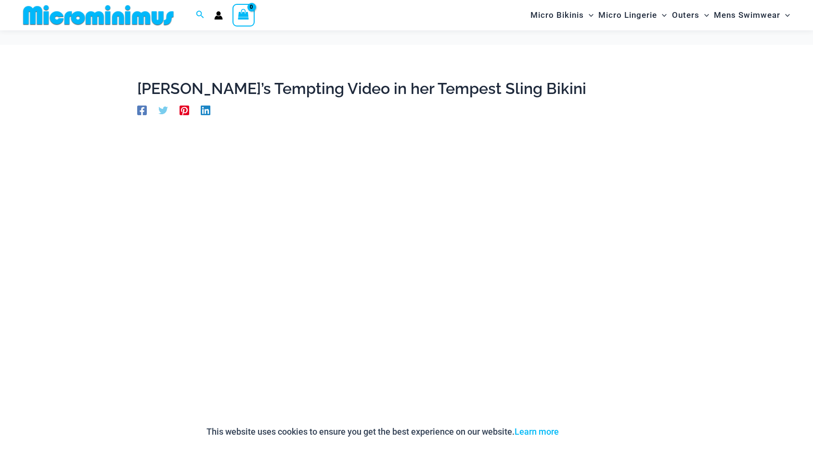
scroll to position [90, 0]
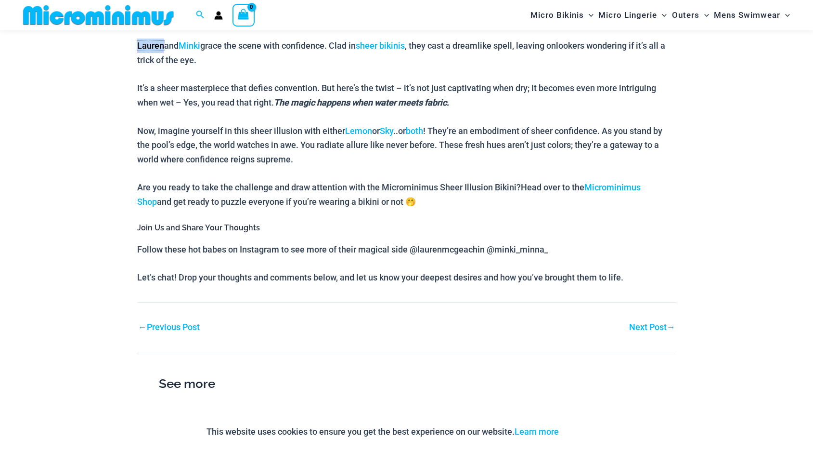
scroll to position [515, 0]
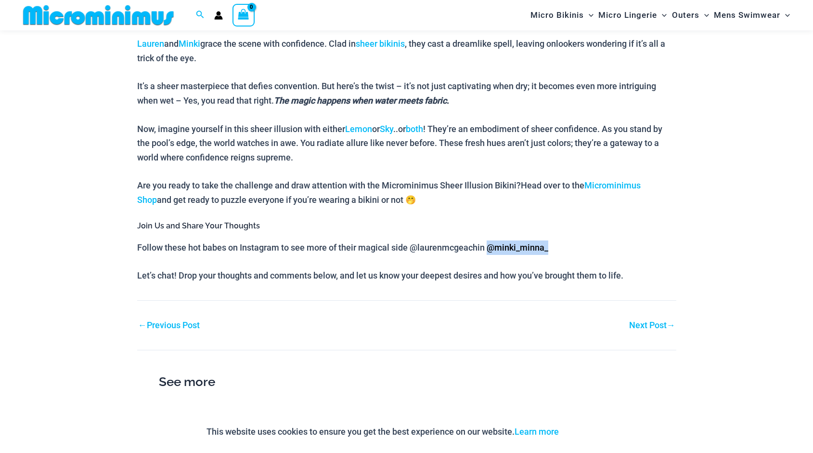
drag, startPoint x: 489, startPoint y: 229, endPoint x: 550, endPoint y: 228, distance: 61.2
click at [550, 240] on p "Follow these hot babes on Instagram to see more of their magical side @ laurenm…" at bounding box center [406, 247] width 539 height 14
drag, startPoint x: 418, startPoint y: 229, endPoint x: 485, endPoint y: 229, distance: 66.4
click at [486, 242] on span "laurenmcgeachin @minki_minna_" at bounding box center [482, 247] width 131 height 10
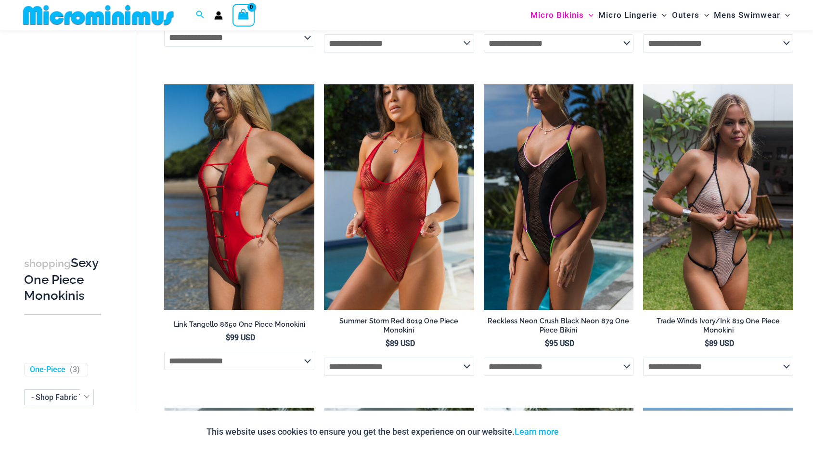
scroll to position [335, 0]
